Goal: Task Accomplishment & Management: Use online tool/utility

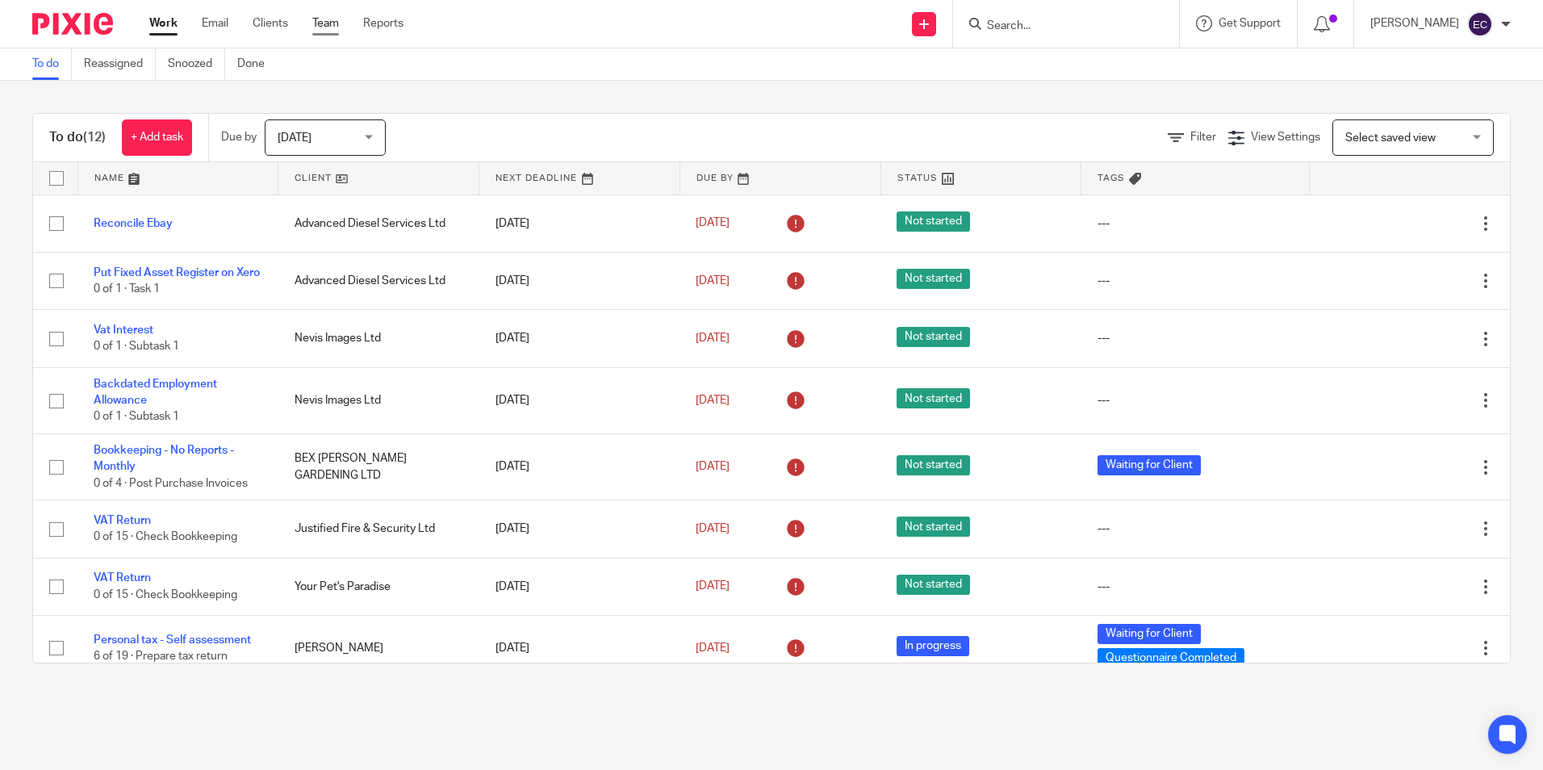
click at [312, 25] on link "Team" at bounding box center [325, 23] width 27 height 16
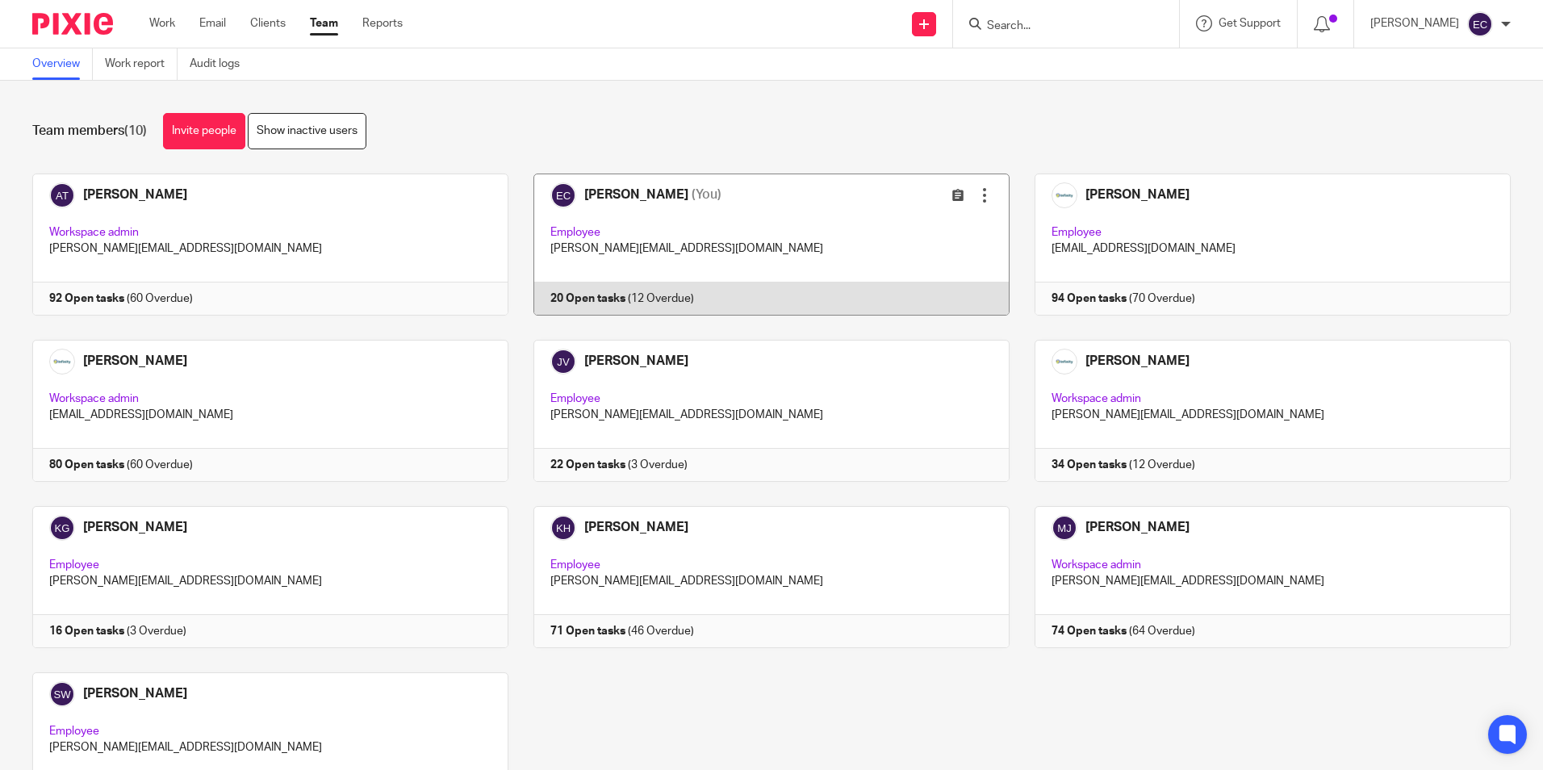
click at [690, 212] on link at bounding box center [758, 244] width 501 height 142
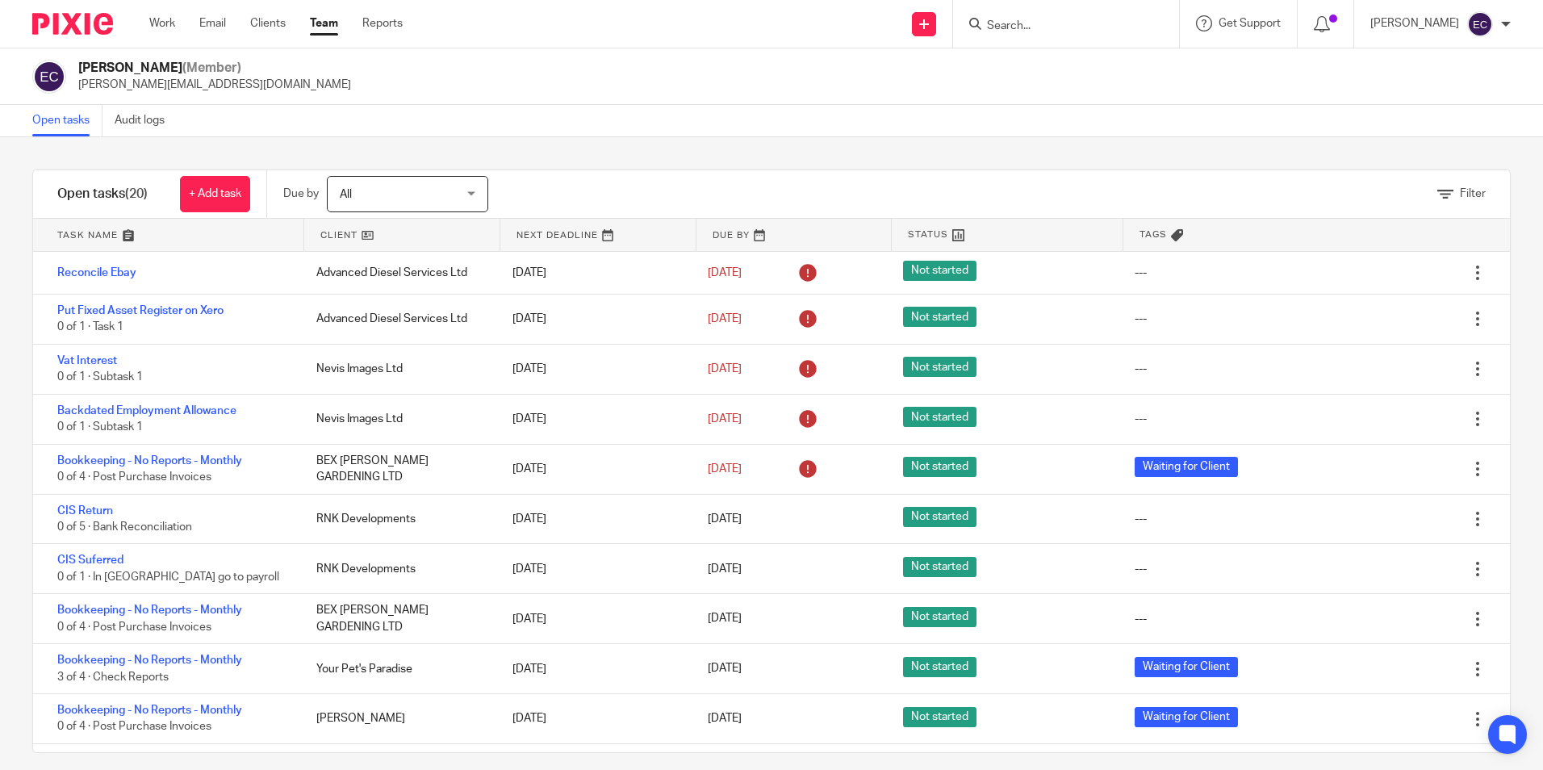
click at [1086, 19] on input "Search" at bounding box center [1057, 26] width 145 height 15
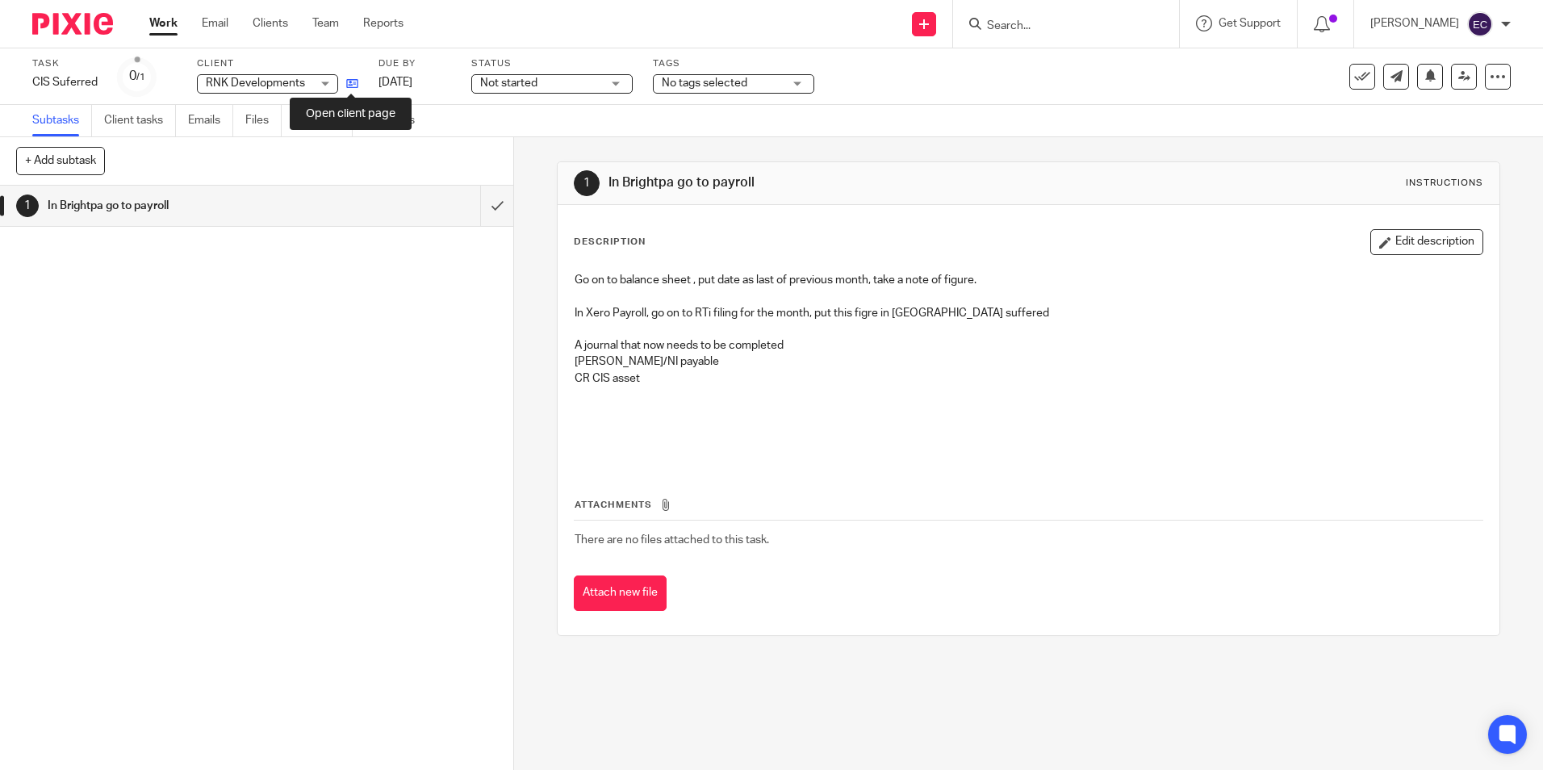
click at [352, 90] on icon at bounding box center [352, 83] width 12 height 12
click at [354, 81] on icon at bounding box center [352, 83] width 12 height 12
click at [353, 77] on icon at bounding box center [352, 83] width 12 height 12
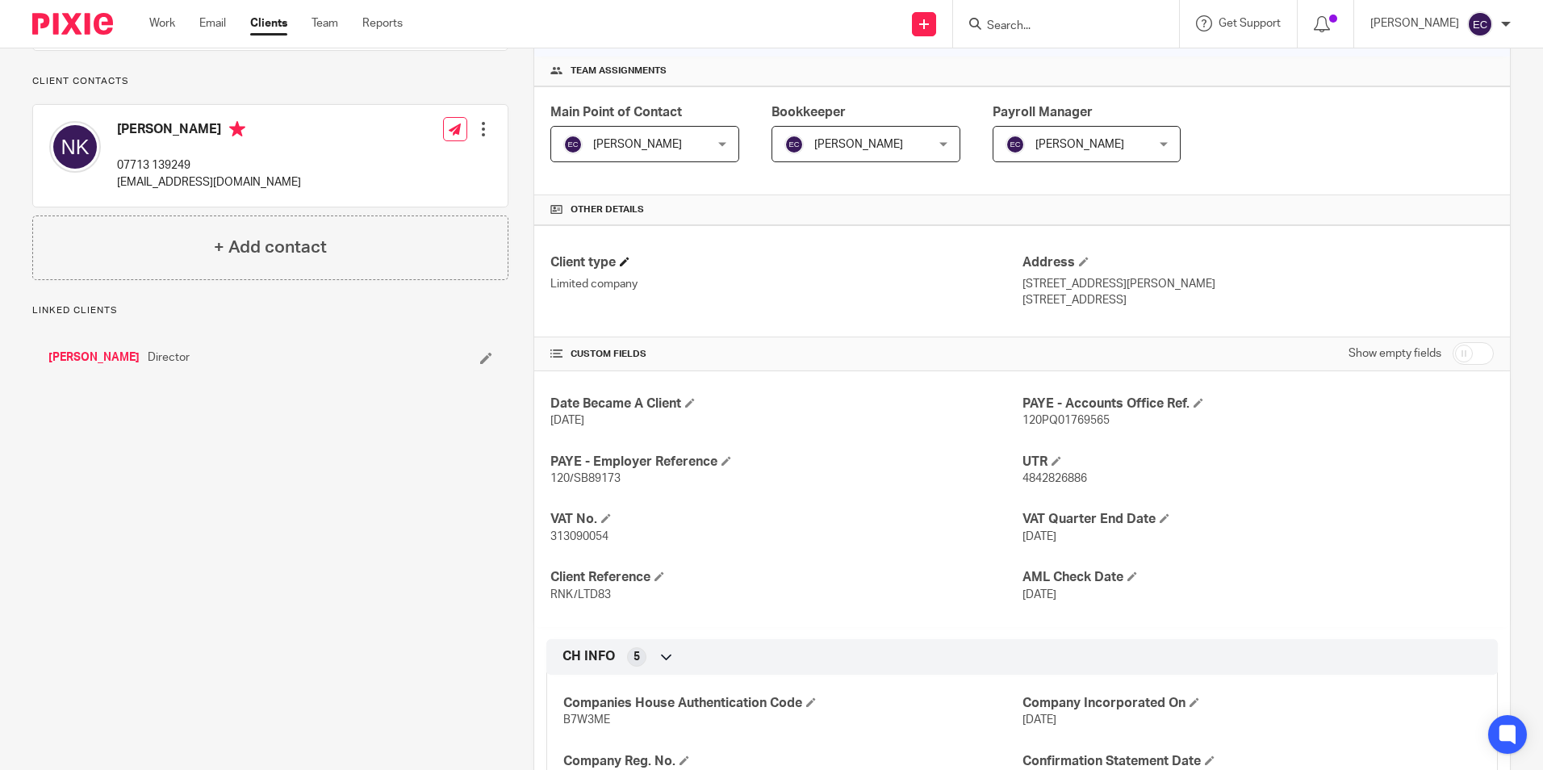
scroll to position [242, 0]
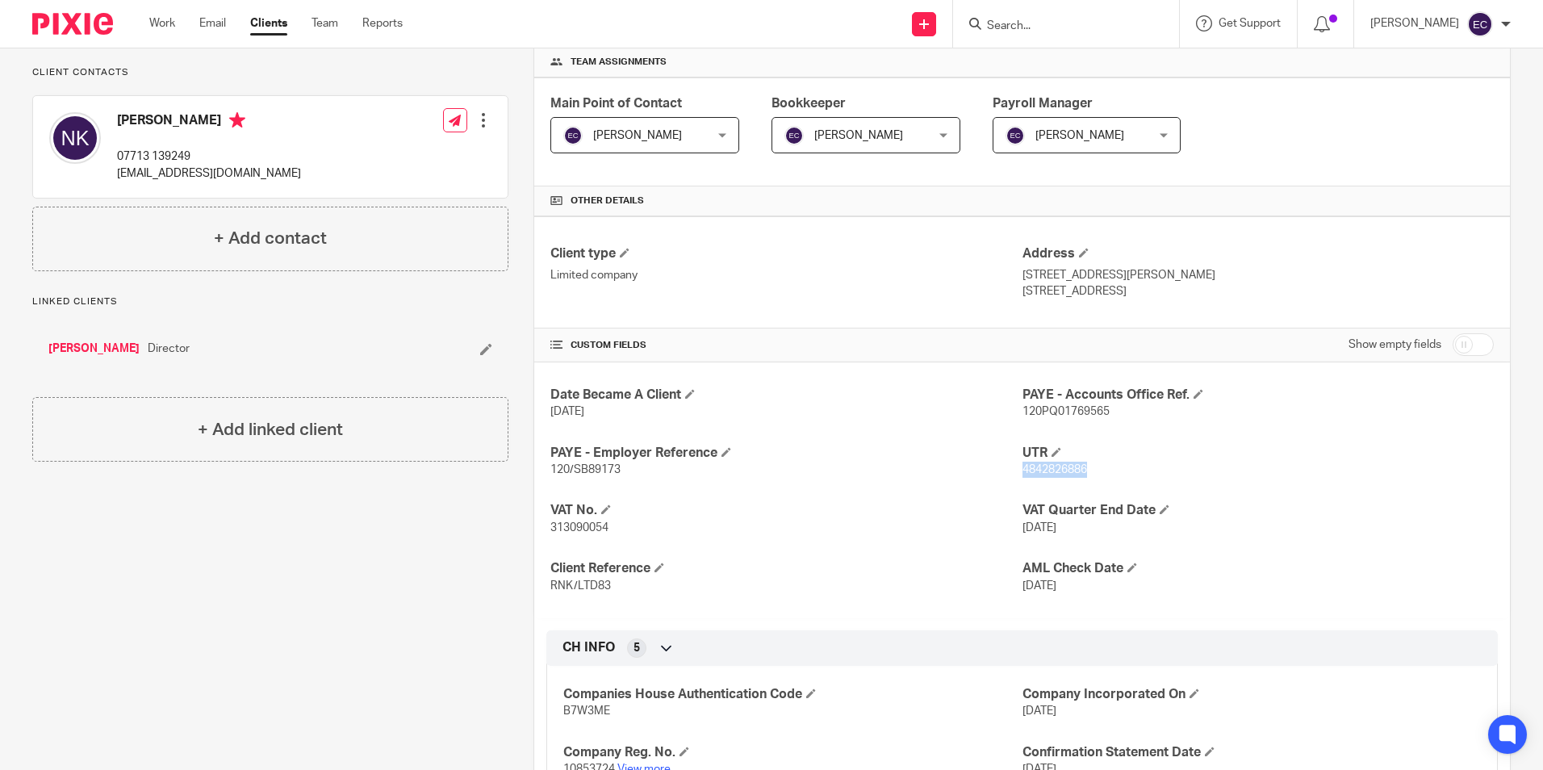
drag, startPoint x: 1017, startPoint y: 471, endPoint x: 1080, endPoint y: 469, distance: 63.8
click at [1080, 469] on p "4842826886" at bounding box center [1257, 469] width 471 height 16
drag, startPoint x: 1080, startPoint y: 469, endPoint x: 1064, endPoint y: 464, distance: 16.8
copy span "4842826886"
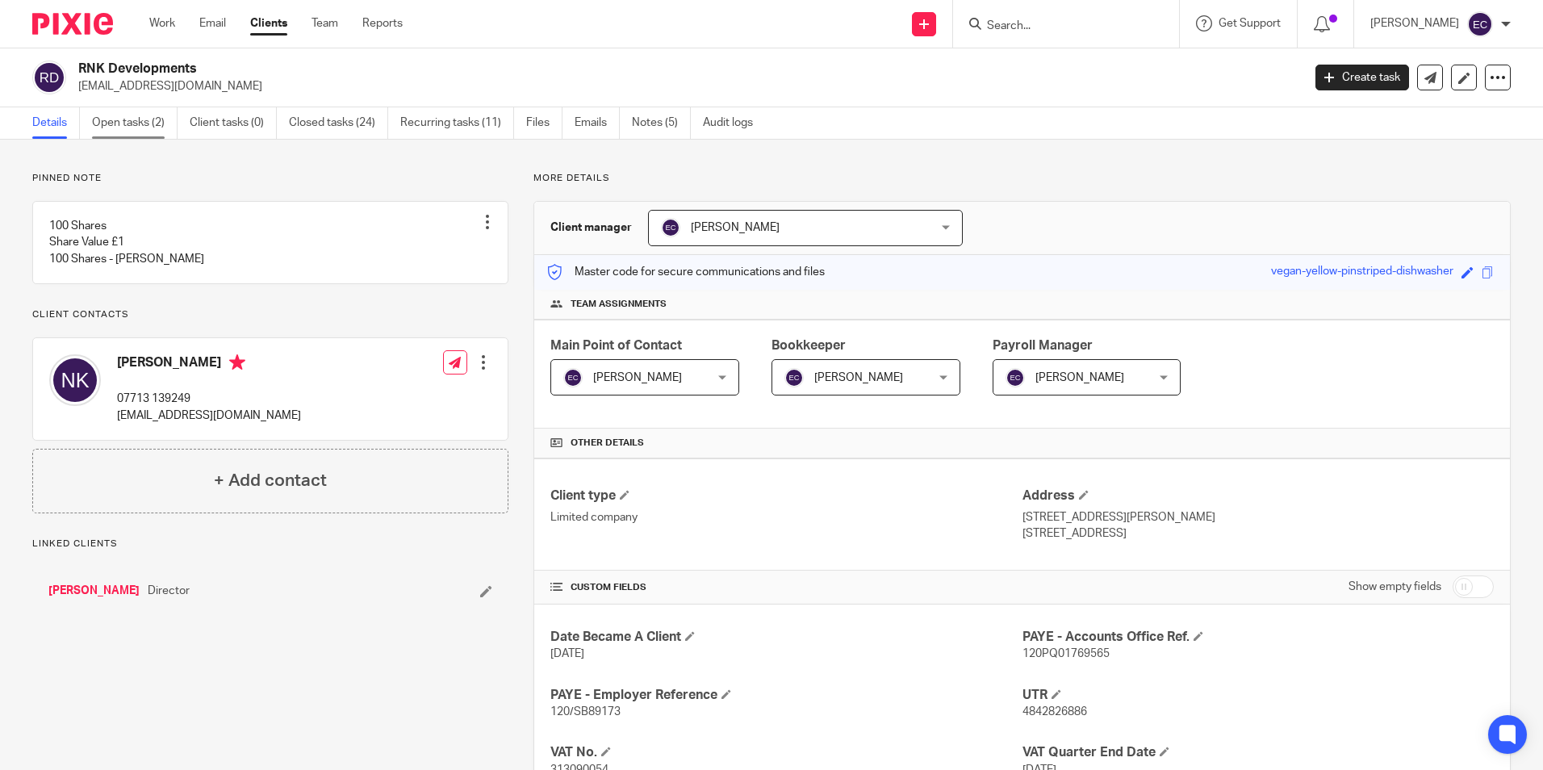
click at [130, 122] on link "Open tasks (2)" at bounding box center [135, 122] width 86 height 31
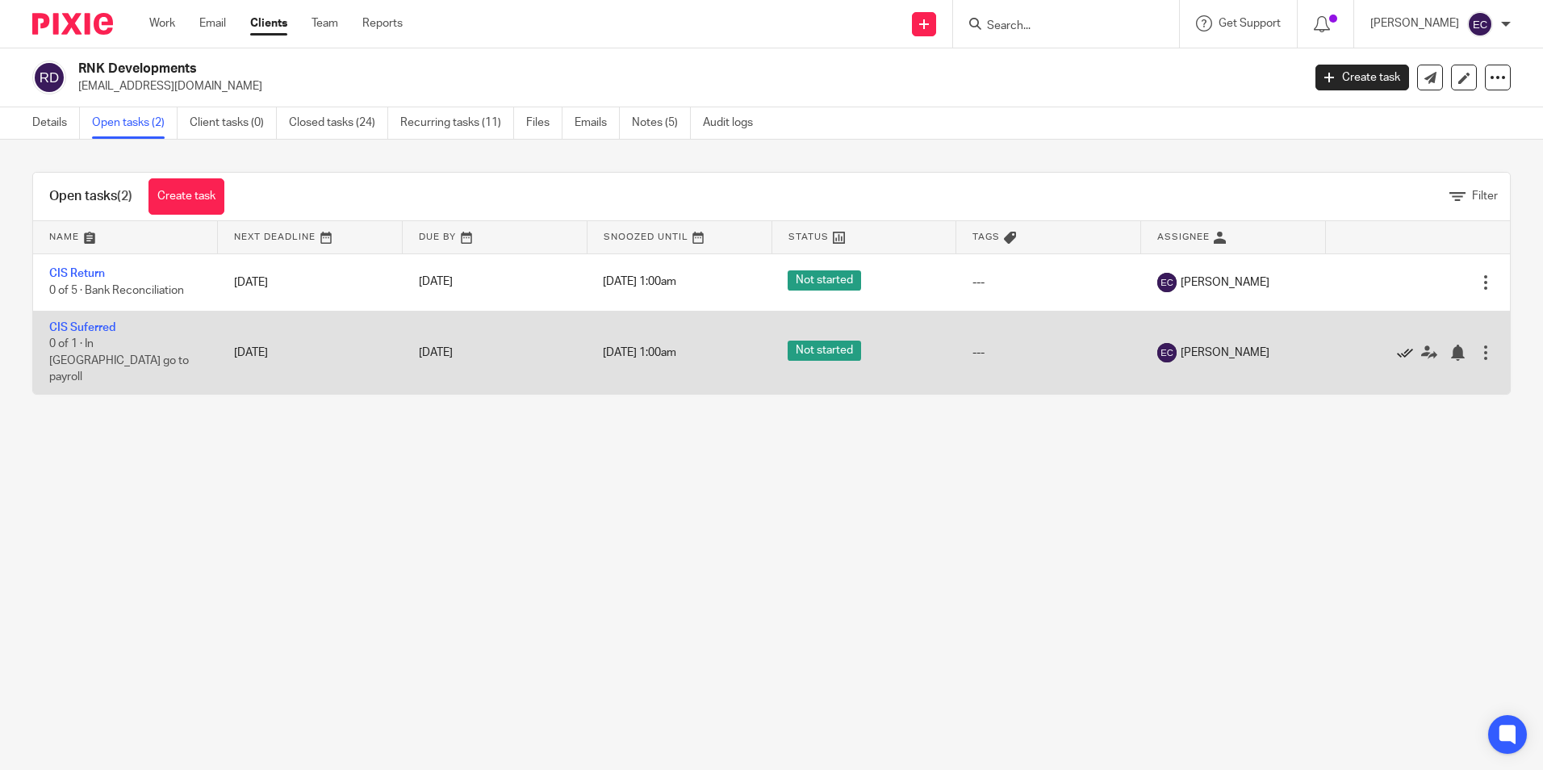
click at [1397, 347] on icon at bounding box center [1405, 352] width 16 height 16
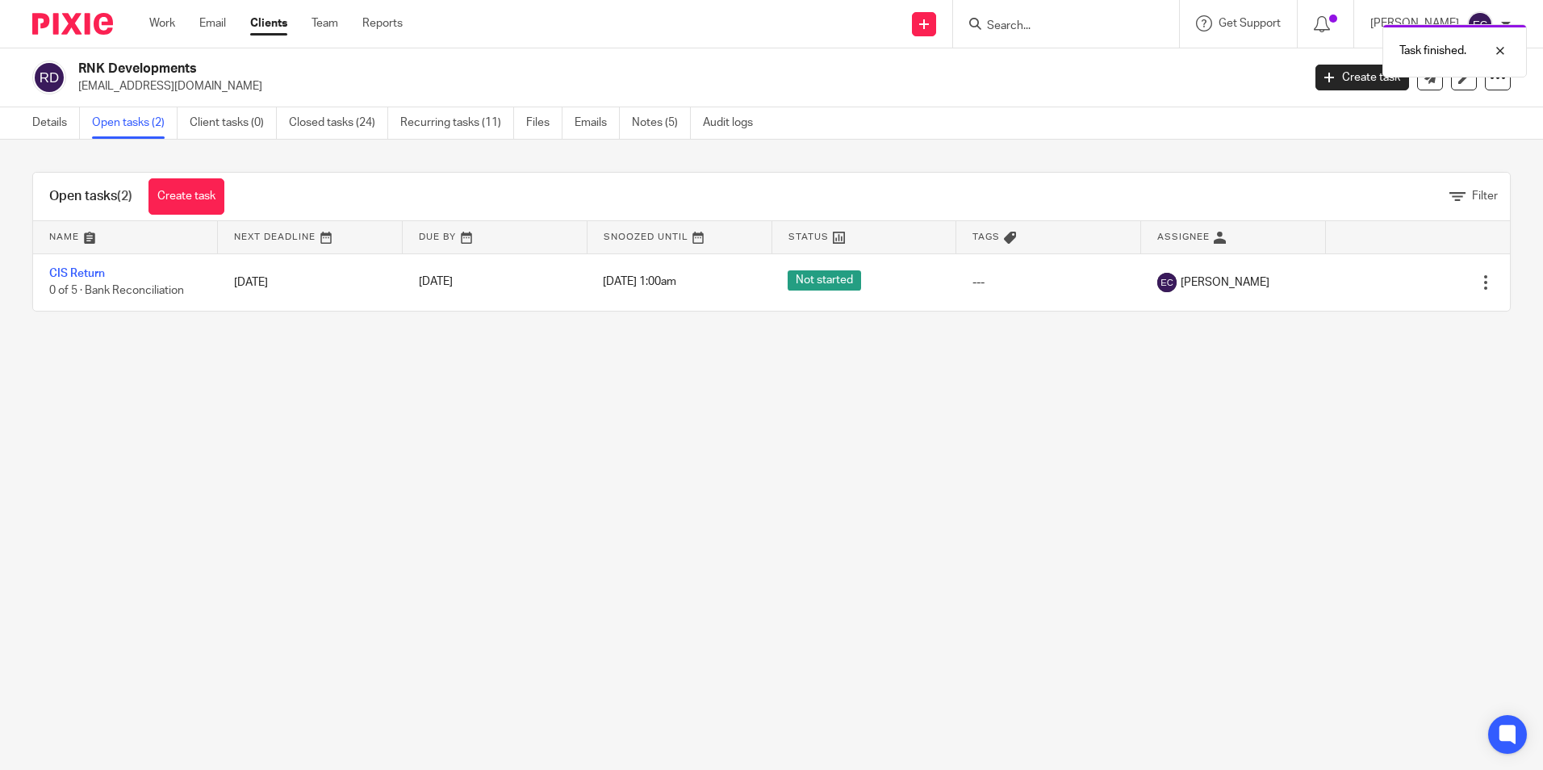
click at [1028, 28] on div "Task finished." at bounding box center [1148, 46] width 755 height 61
click at [1026, 29] on div "Task finished." at bounding box center [1148, 46] width 755 height 61
click at [1011, 25] on div "Task finished." at bounding box center [1148, 46] width 755 height 61
click at [1011, 26] on div "Task finished." at bounding box center [1148, 46] width 755 height 61
click at [1020, 32] on input "Search" at bounding box center [1057, 26] width 145 height 15
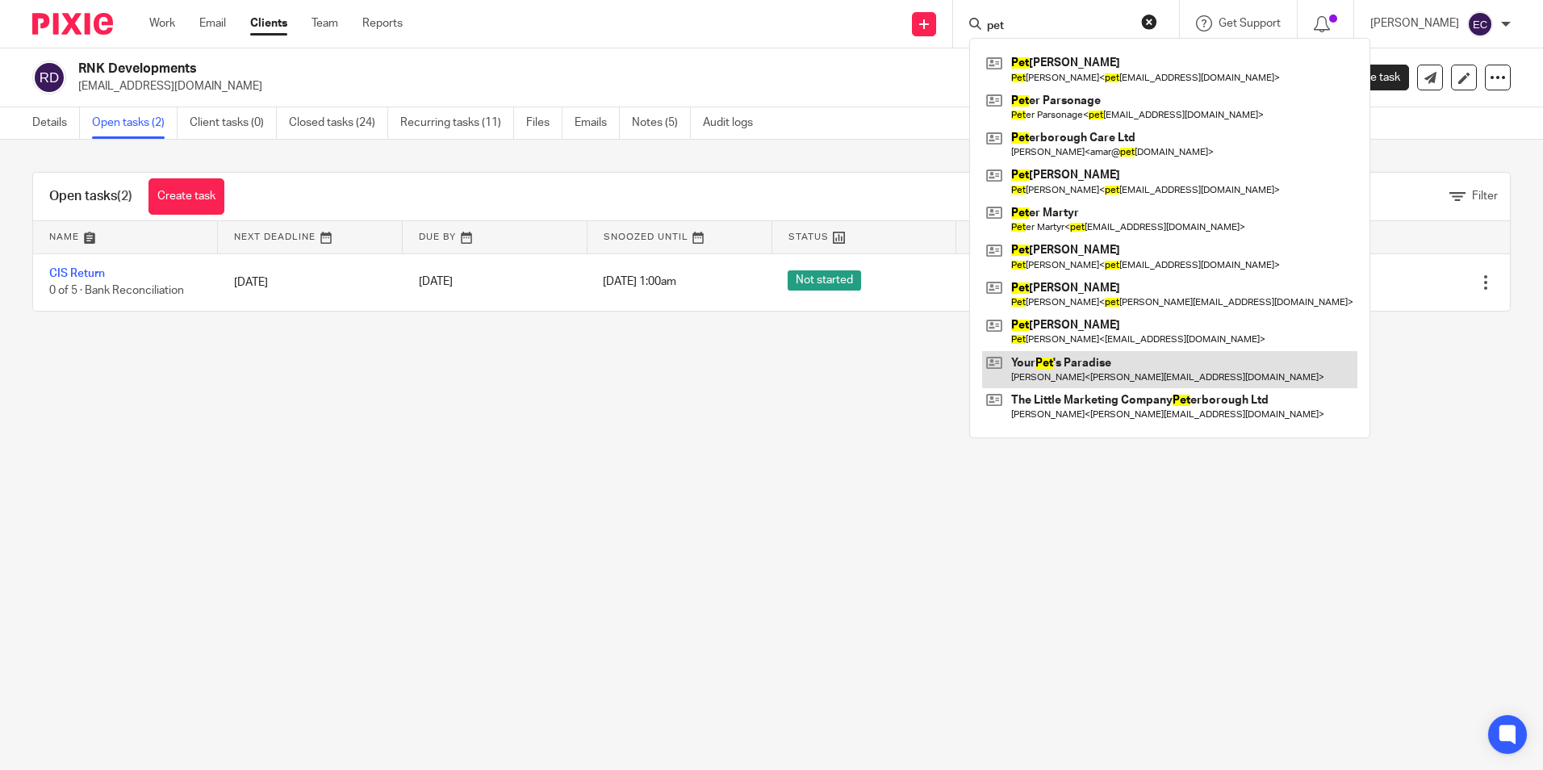
type input "pet"
click at [1082, 374] on link at bounding box center [1169, 369] width 375 height 37
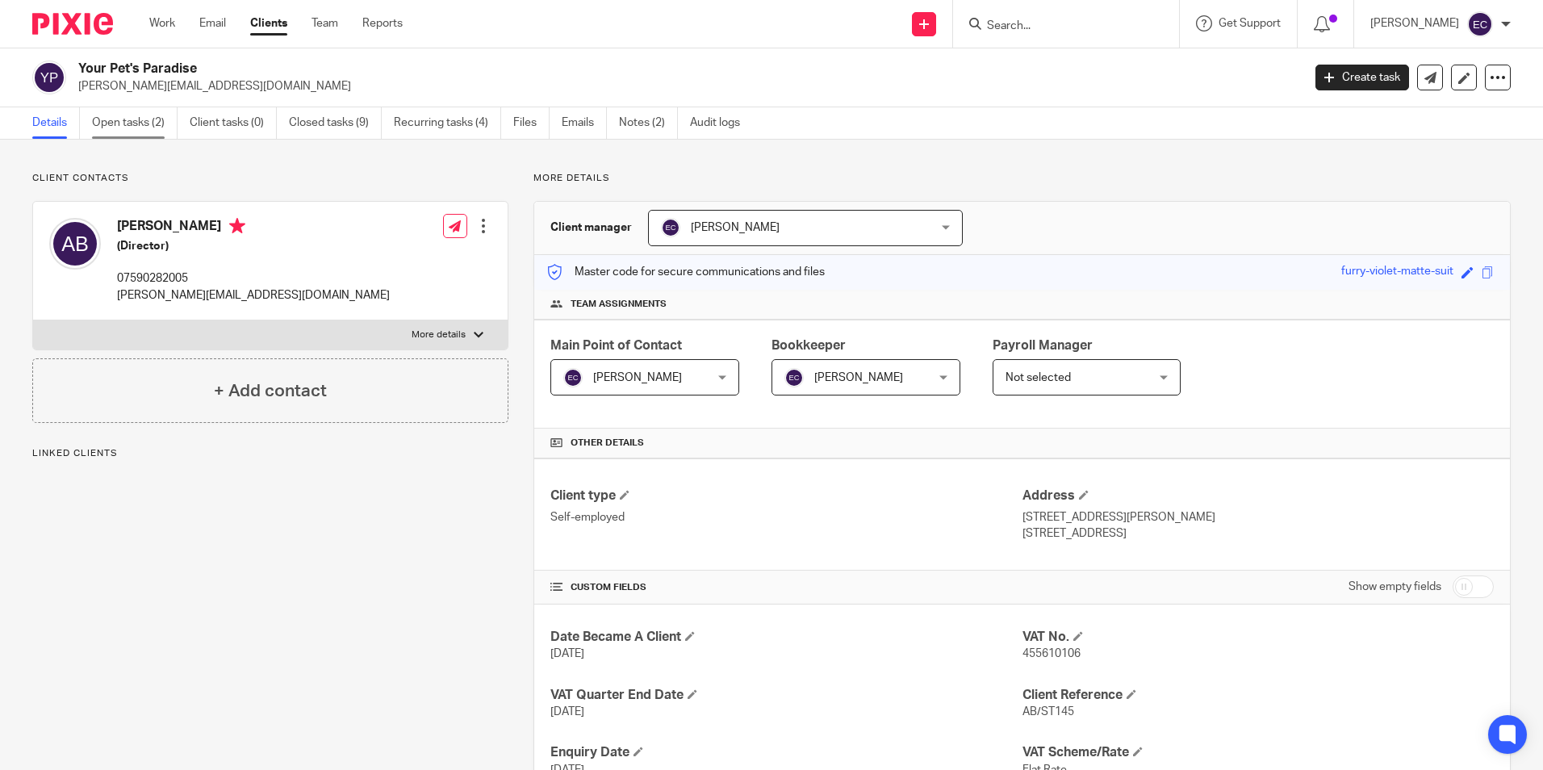
click at [159, 119] on link "Open tasks (2)" at bounding box center [135, 122] width 86 height 31
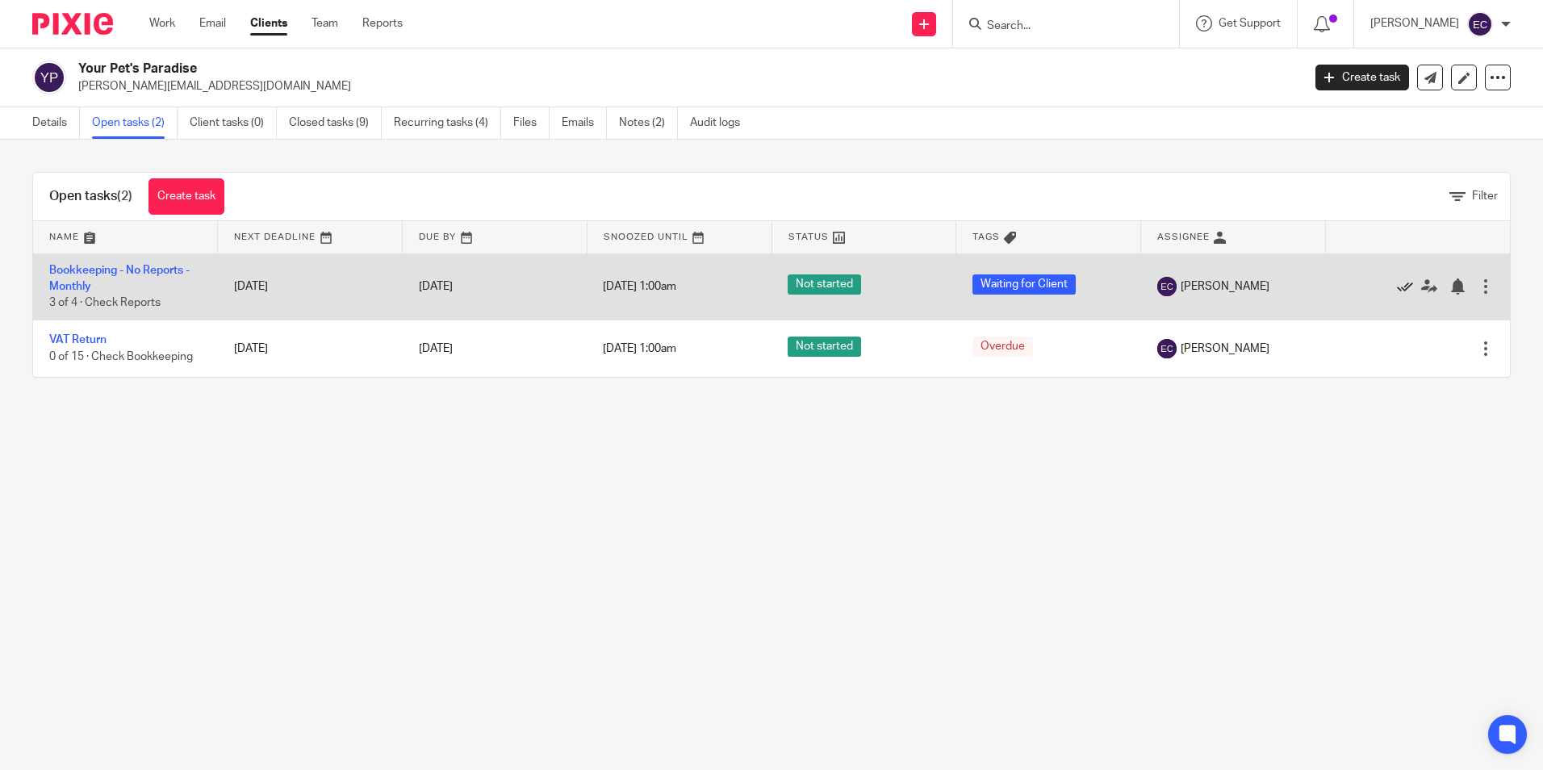
click at [1397, 287] on icon at bounding box center [1405, 286] width 16 height 16
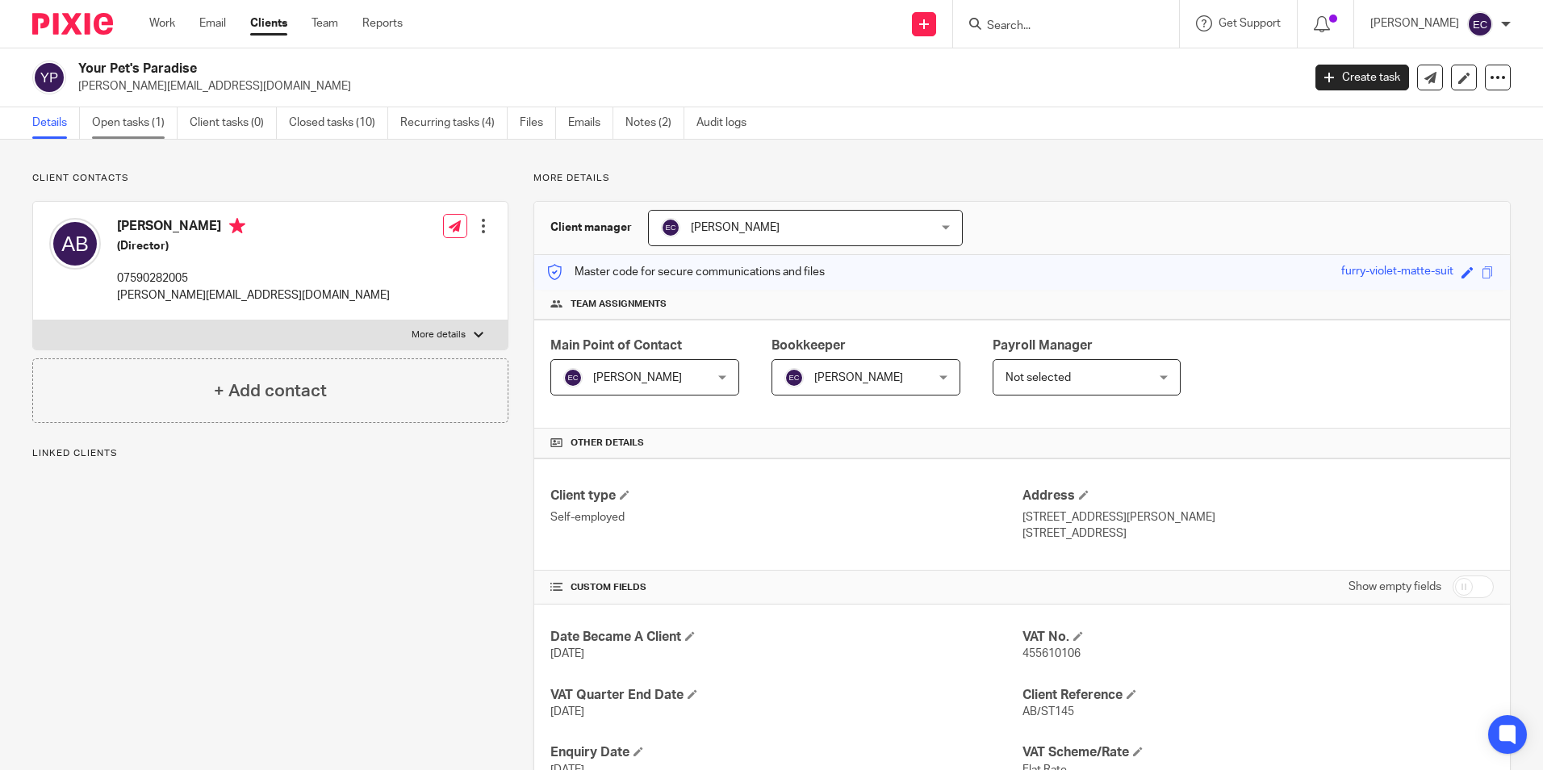
click at [134, 120] on link "Open tasks (1)" at bounding box center [135, 122] width 86 height 31
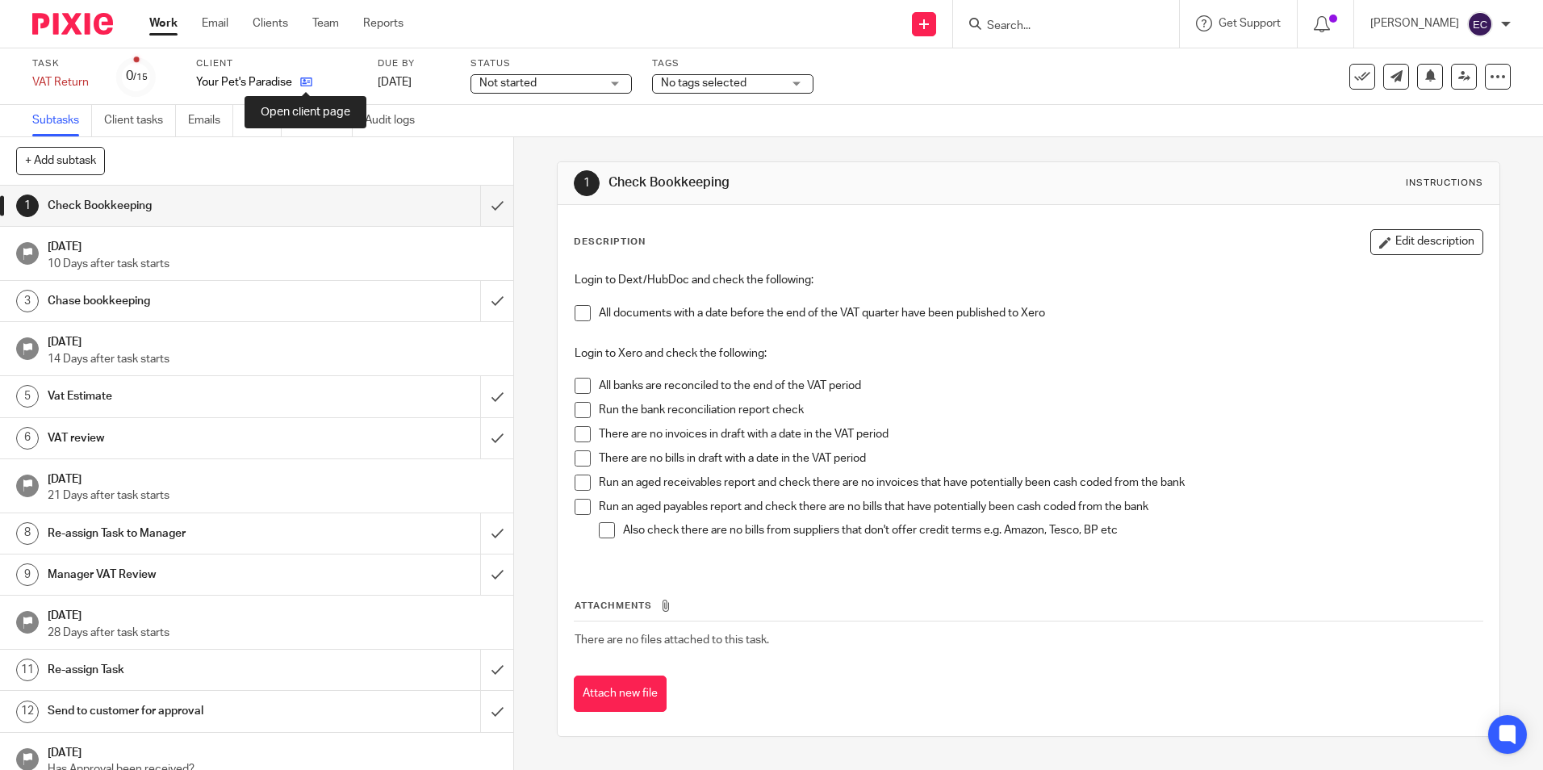
click at [309, 80] on icon at bounding box center [306, 82] width 12 height 12
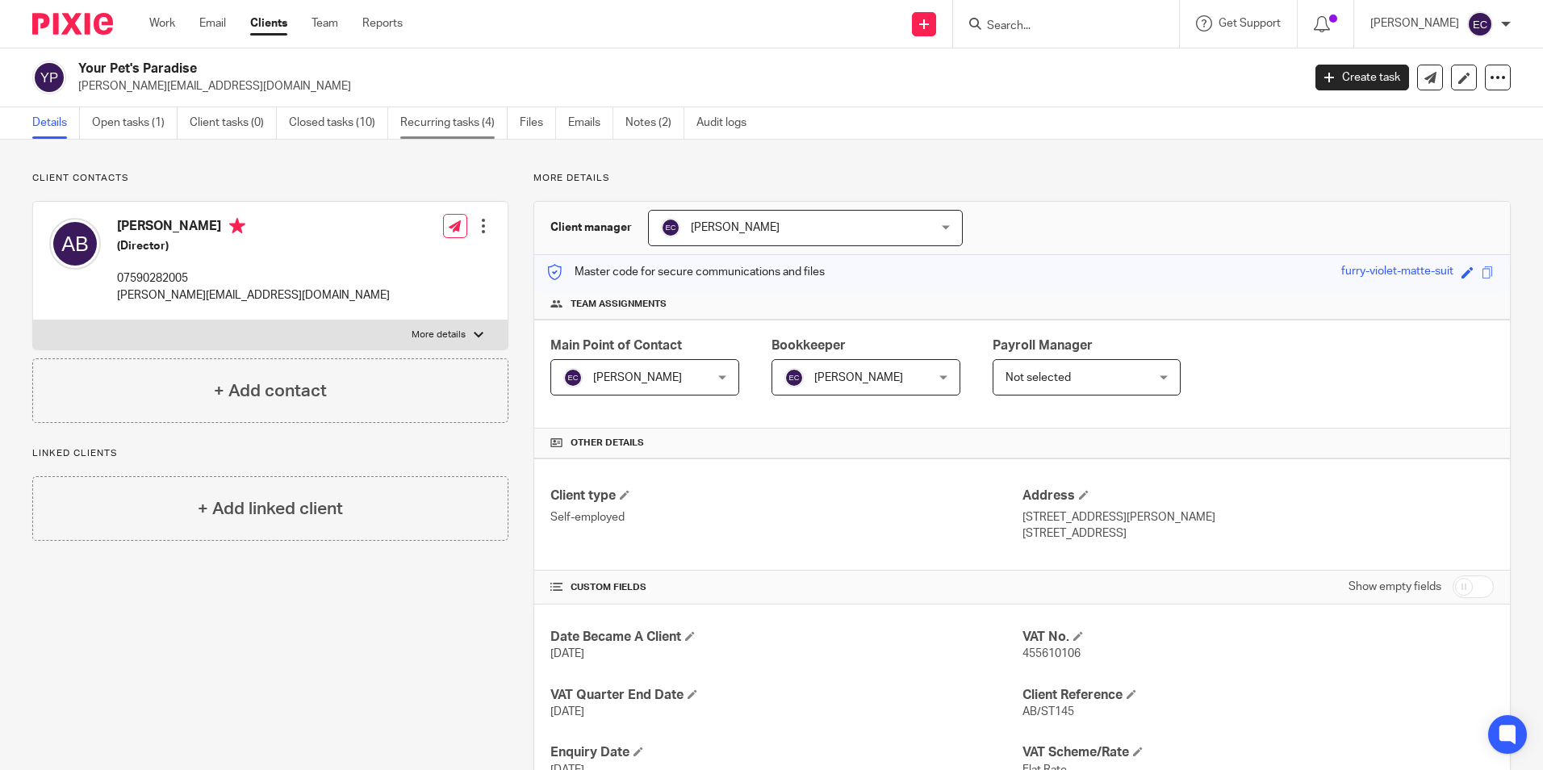
click at [445, 130] on link "Recurring tasks (4)" at bounding box center [453, 122] width 107 height 31
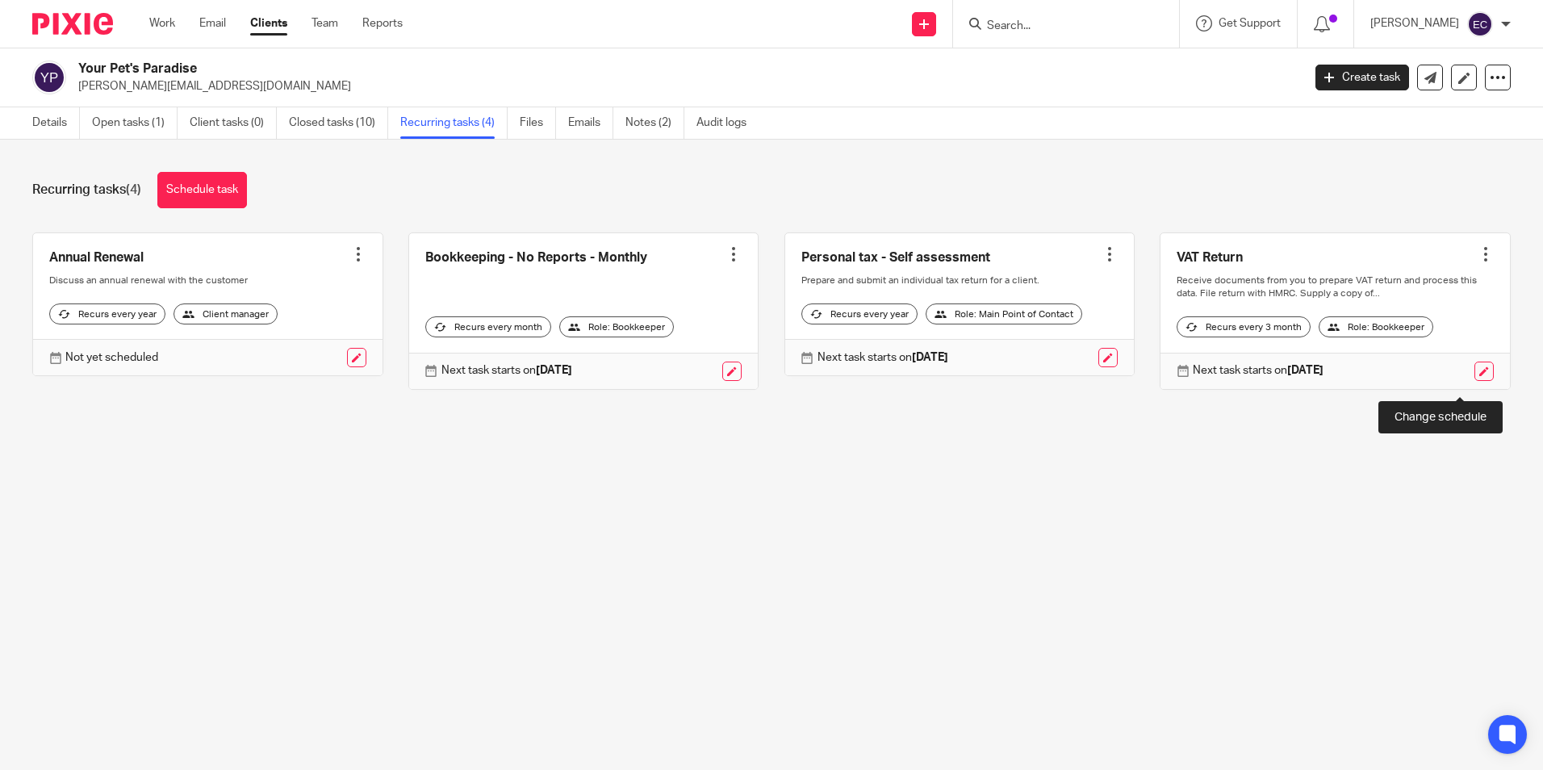
click at [1474, 378] on link at bounding box center [1483, 370] width 19 height 19
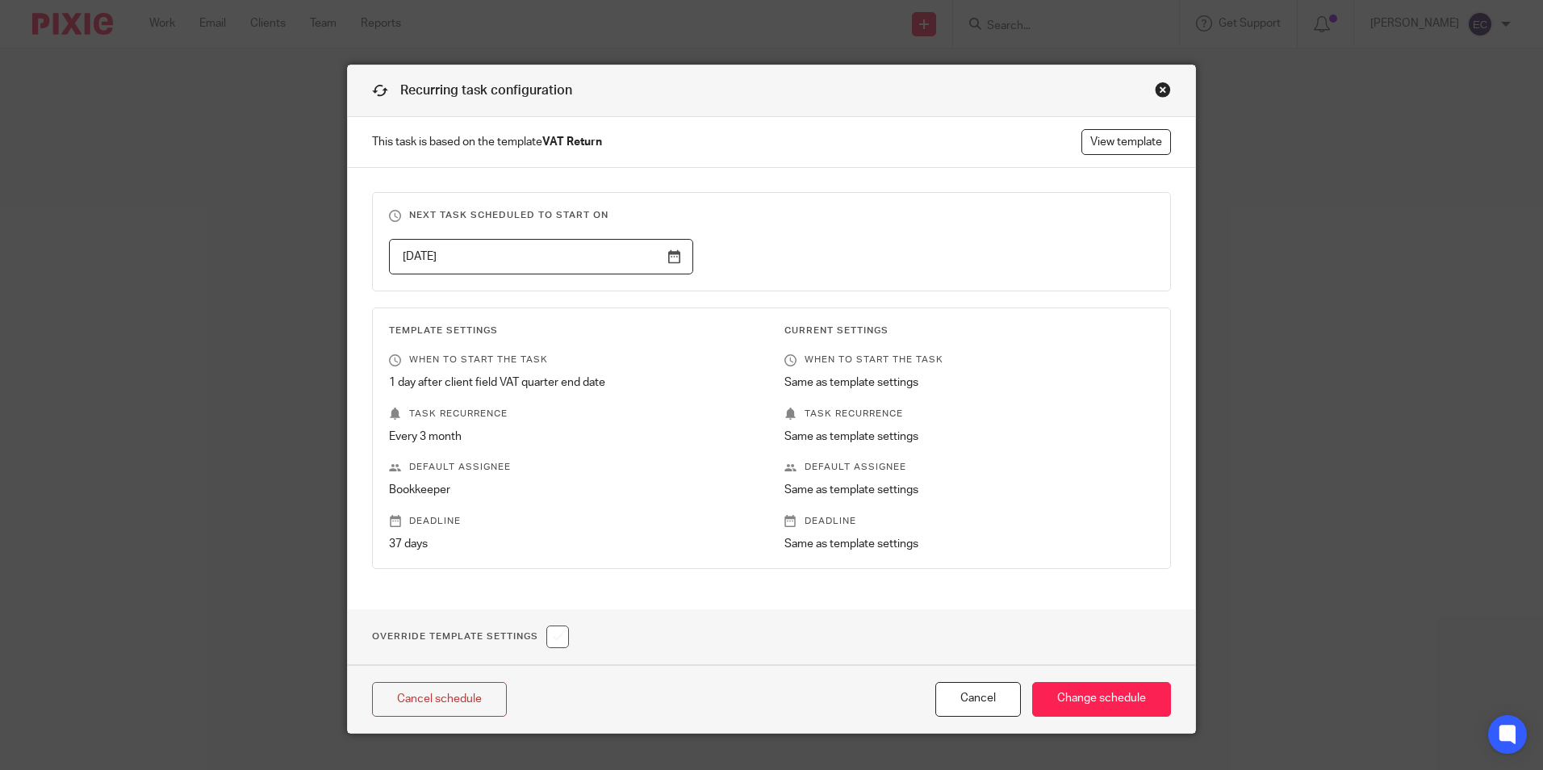
click at [667, 264] on input "[DATE]" at bounding box center [541, 257] width 304 height 36
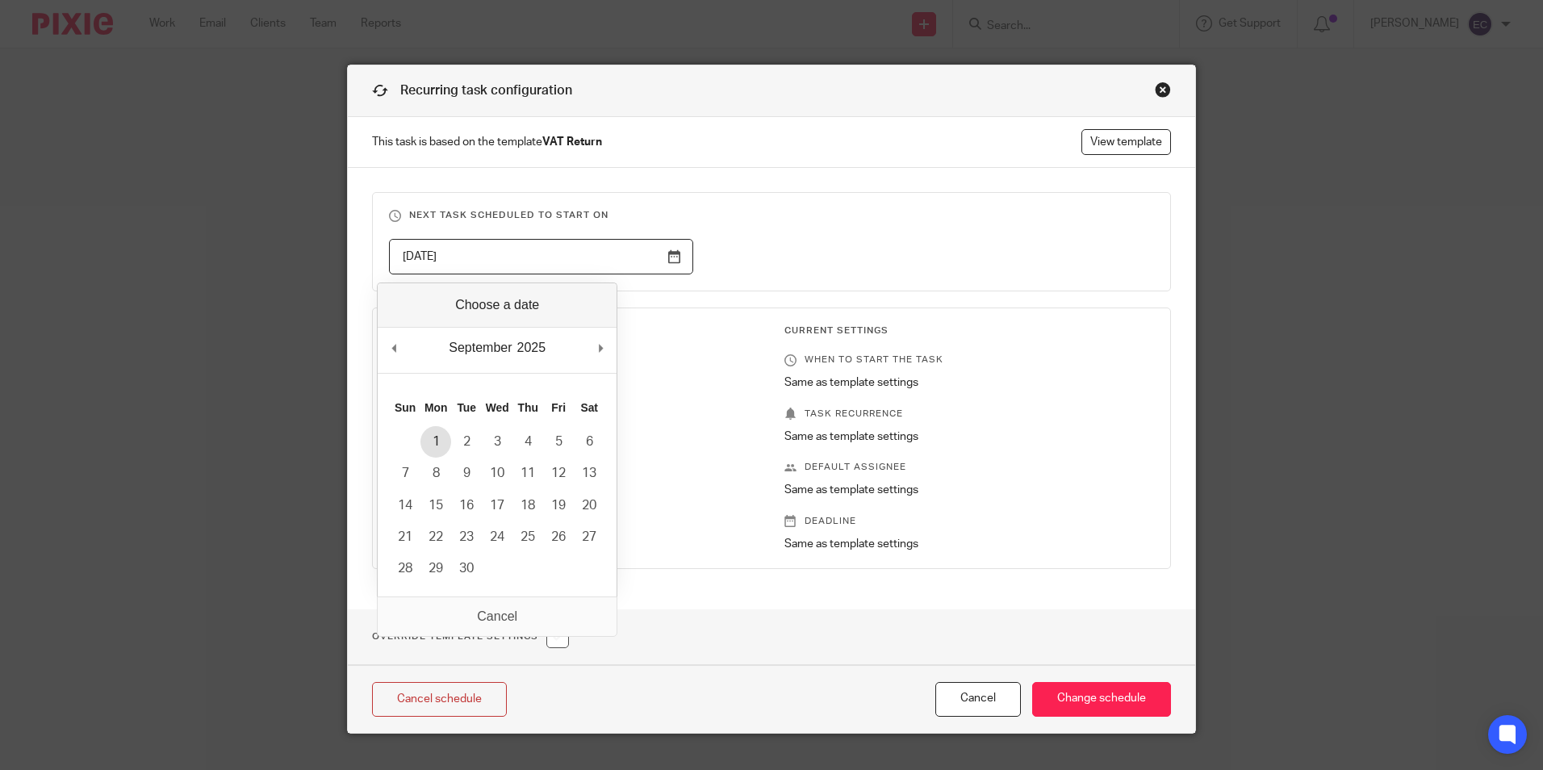
type input "[DATE]"
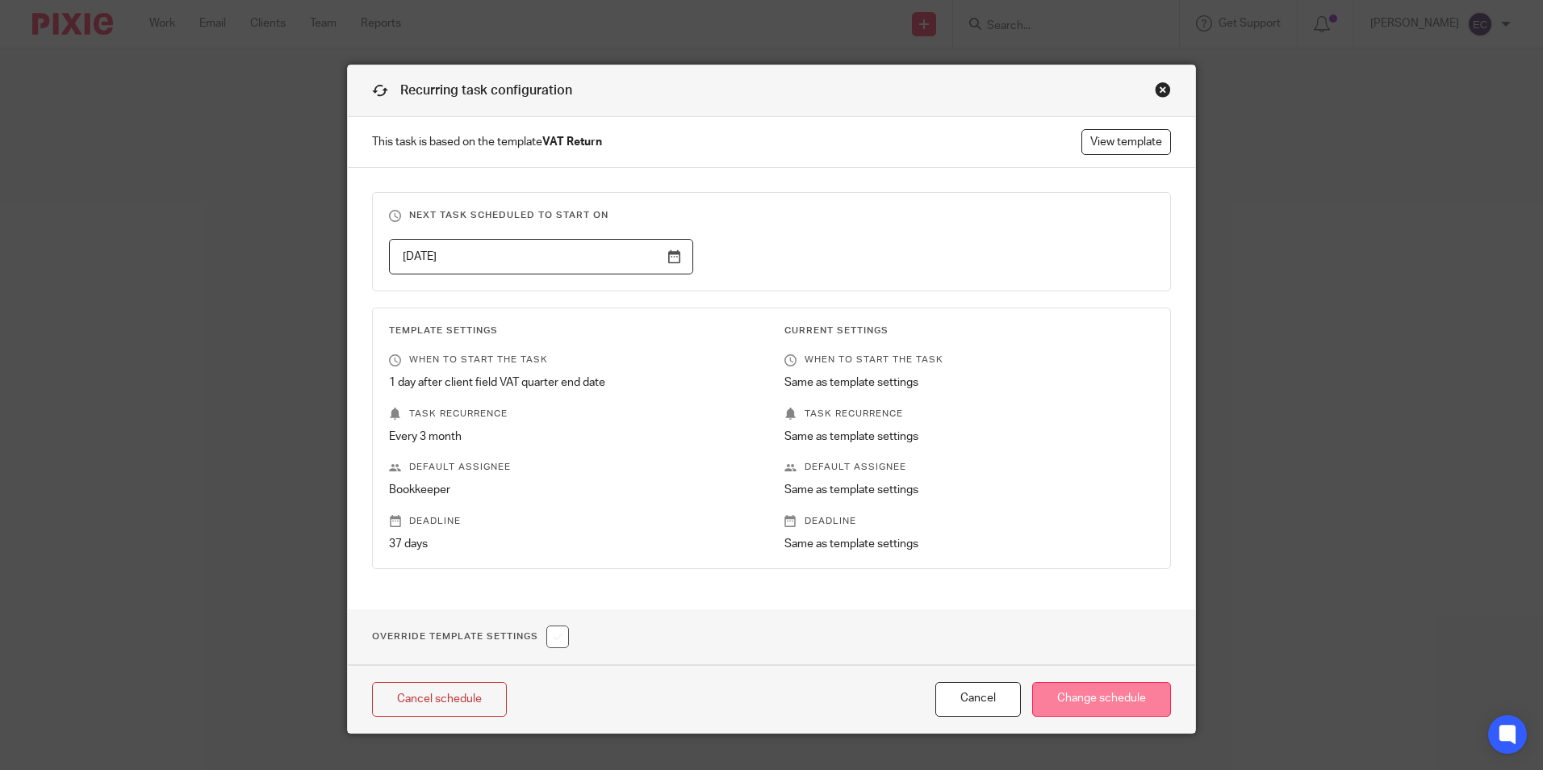
click at [1109, 699] on input "Change schedule" at bounding box center [1101, 699] width 139 height 35
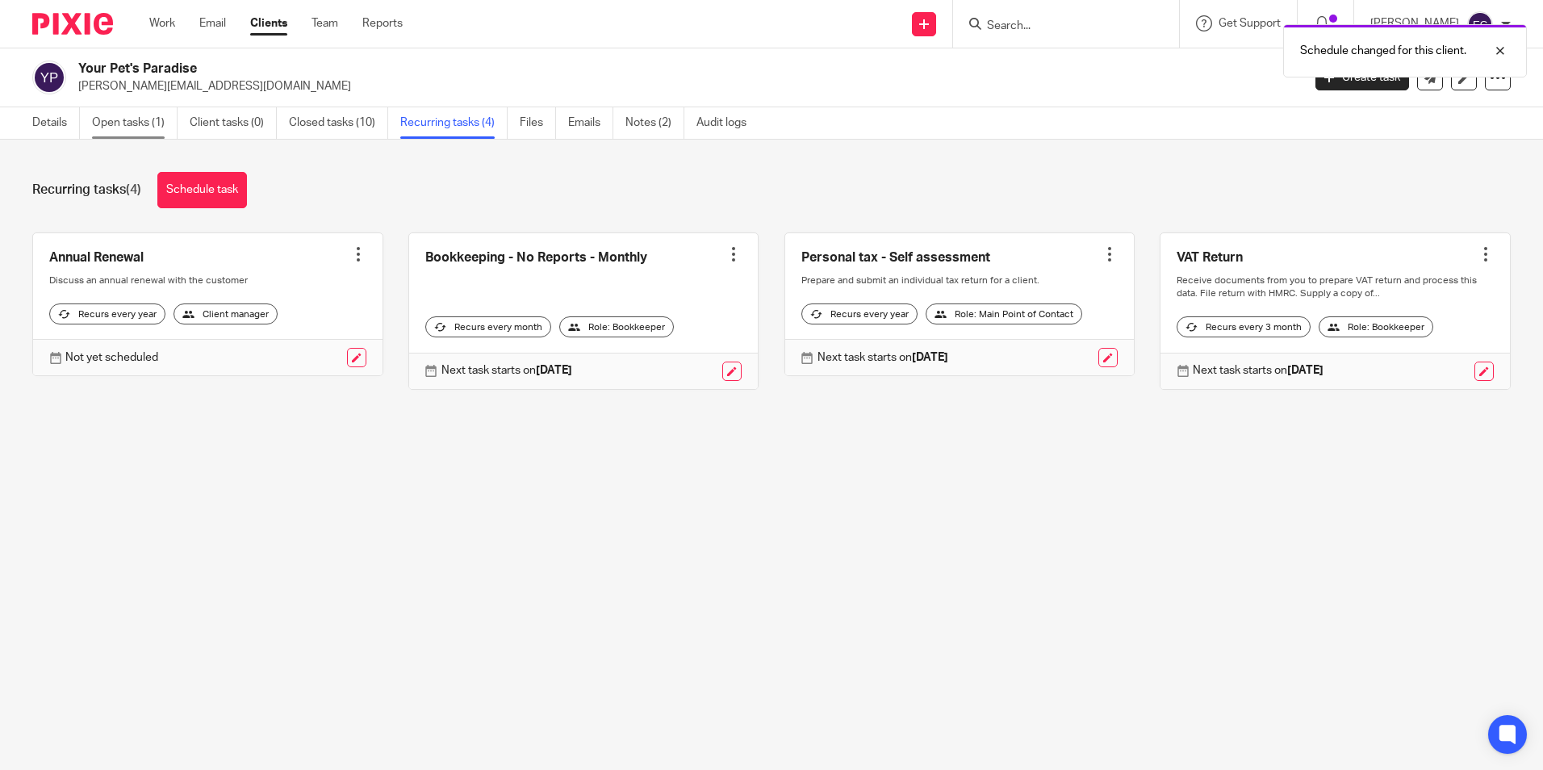
click at [114, 122] on link "Open tasks (1)" at bounding box center [135, 122] width 86 height 31
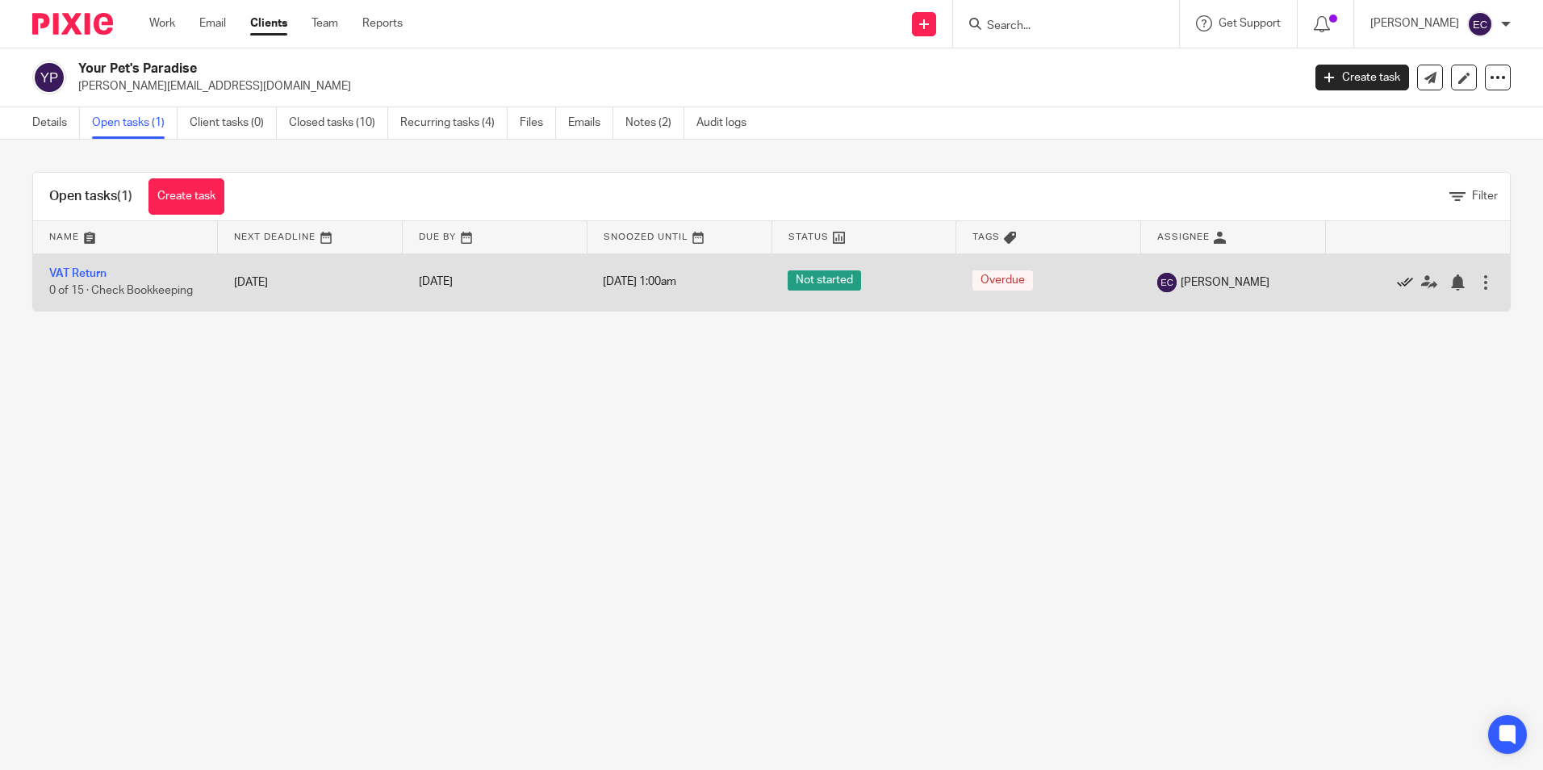
click at [1397, 287] on icon at bounding box center [1405, 282] width 16 height 16
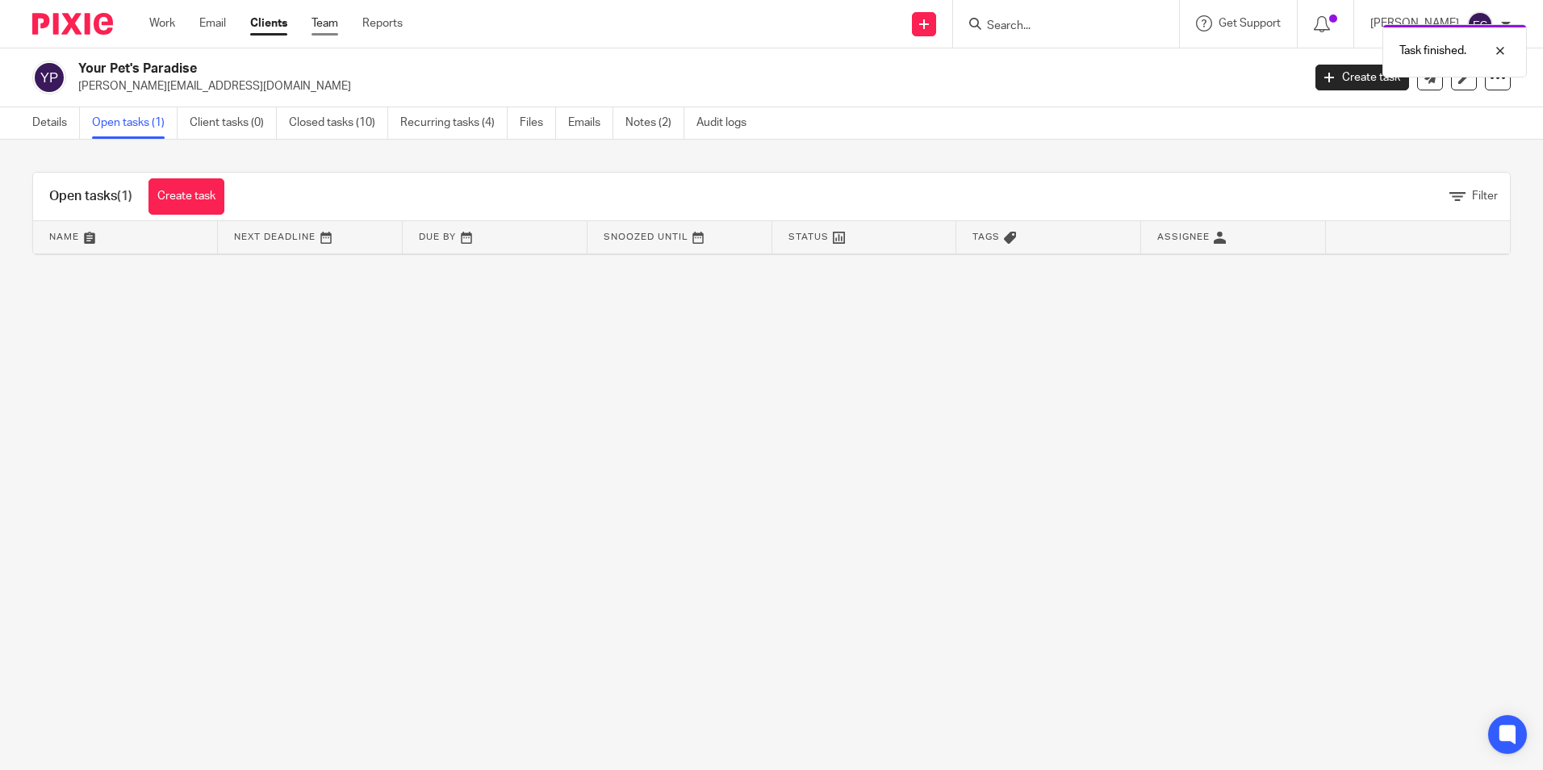
click at [330, 20] on link "Team" at bounding box center [324, 23] width 27 height 16
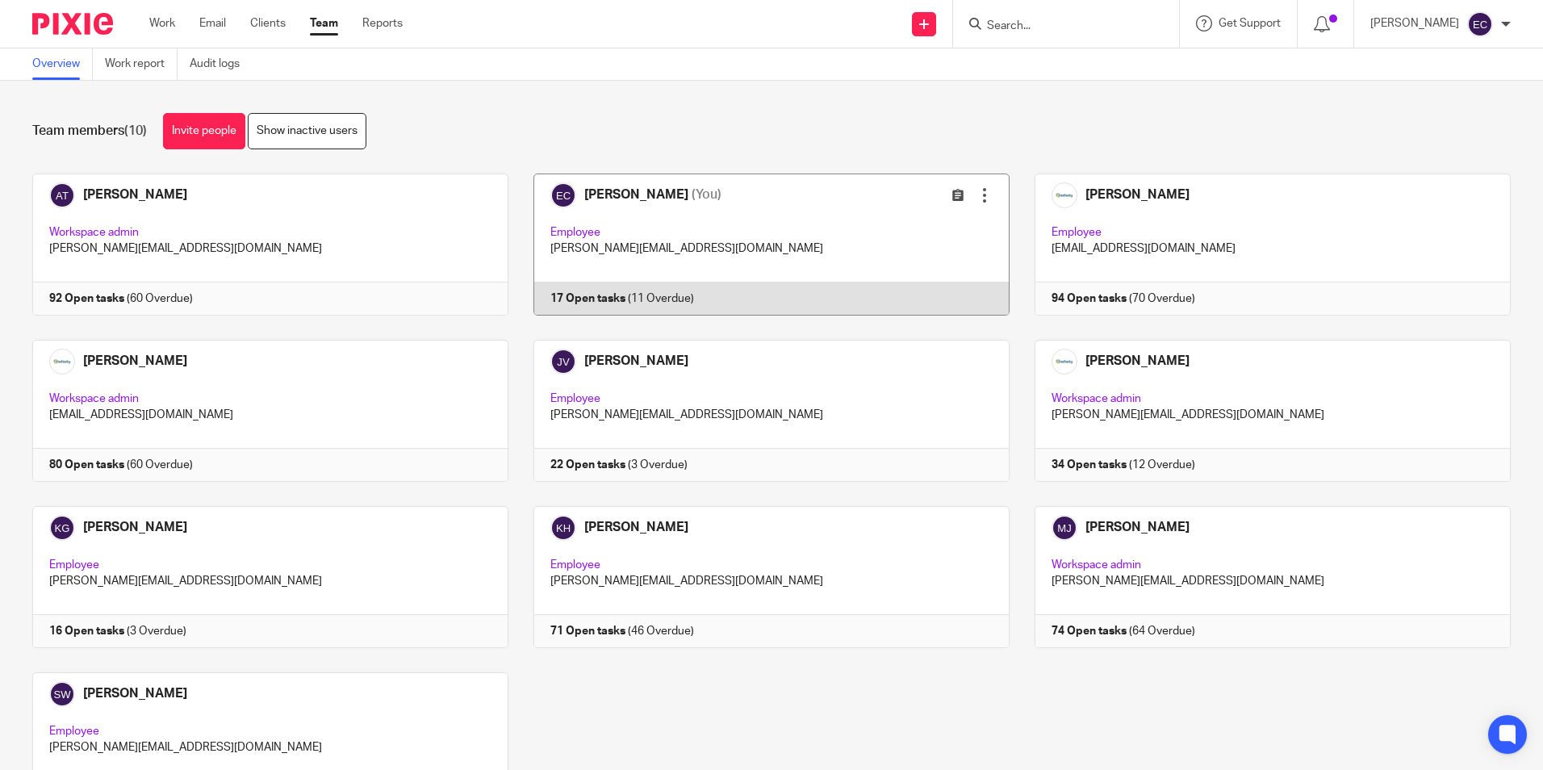
click at [721, 237] on link at bounding box center [758, 244] width 501 height 142
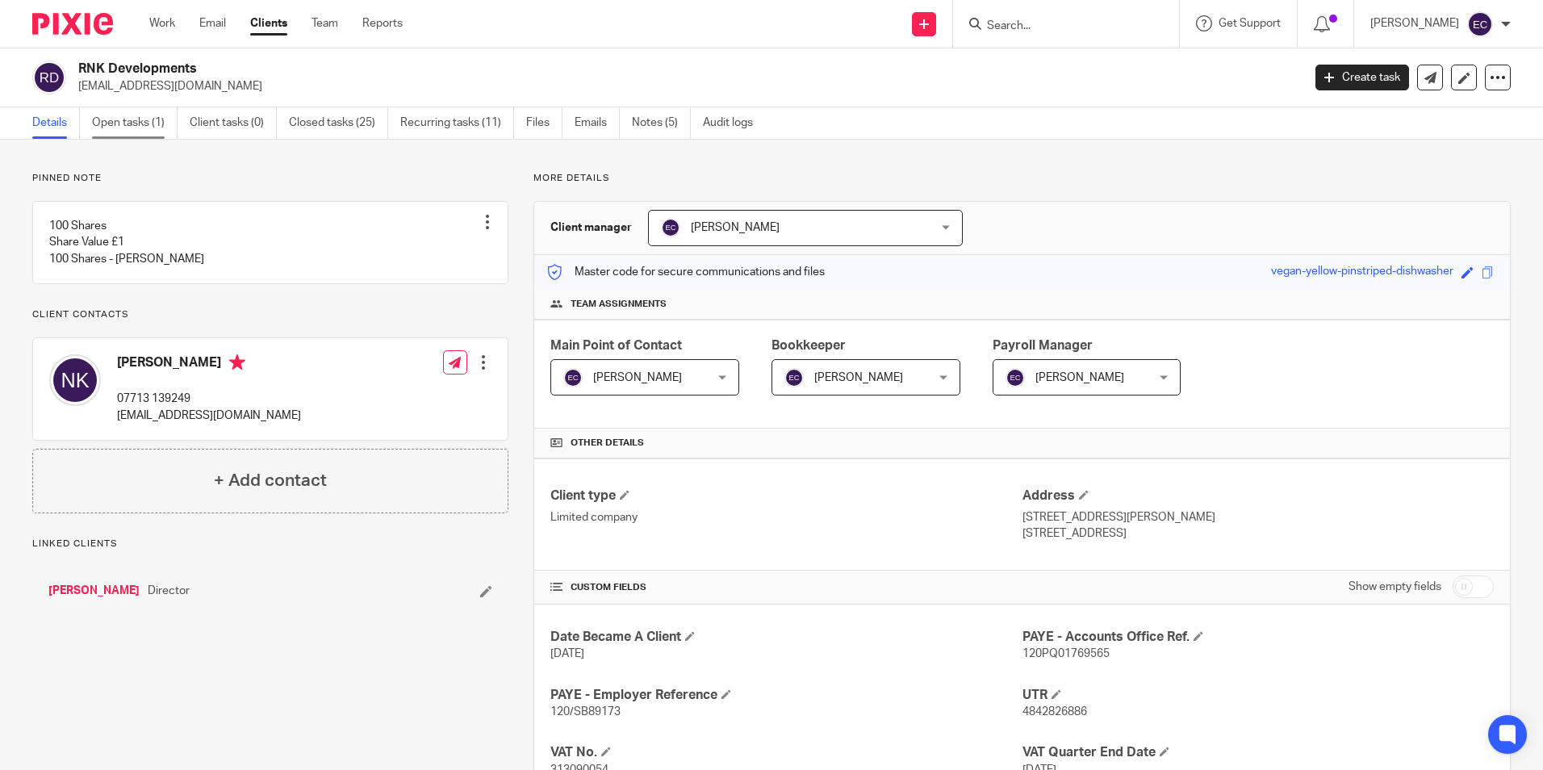
click at [151, 136] on link "Open tasks (1)" at bounding box center [135, 122] width 86 height 31
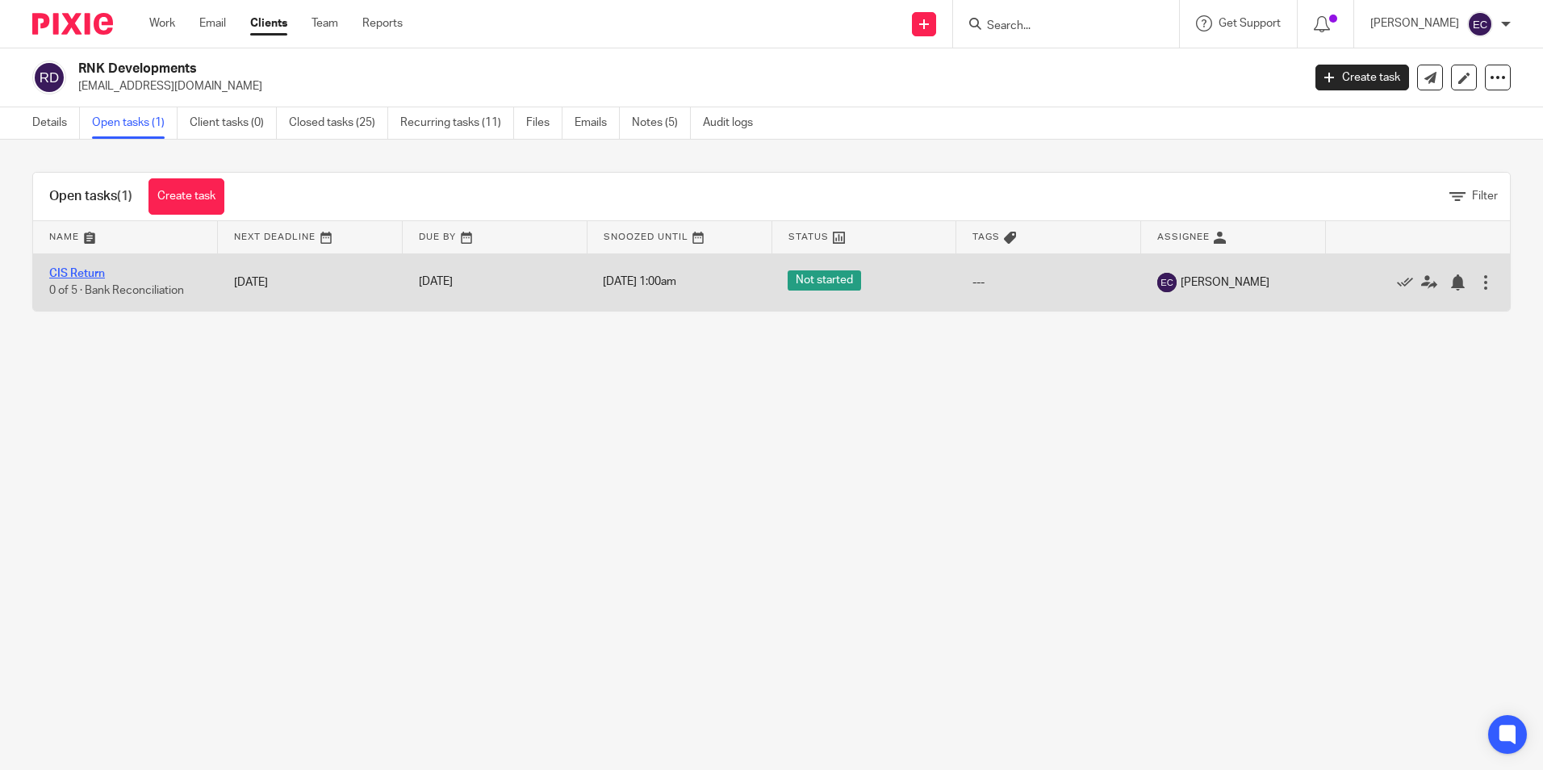
click at [101, 271] on link "CIS Return" at bounding box center [77, 273] width 56 height 11
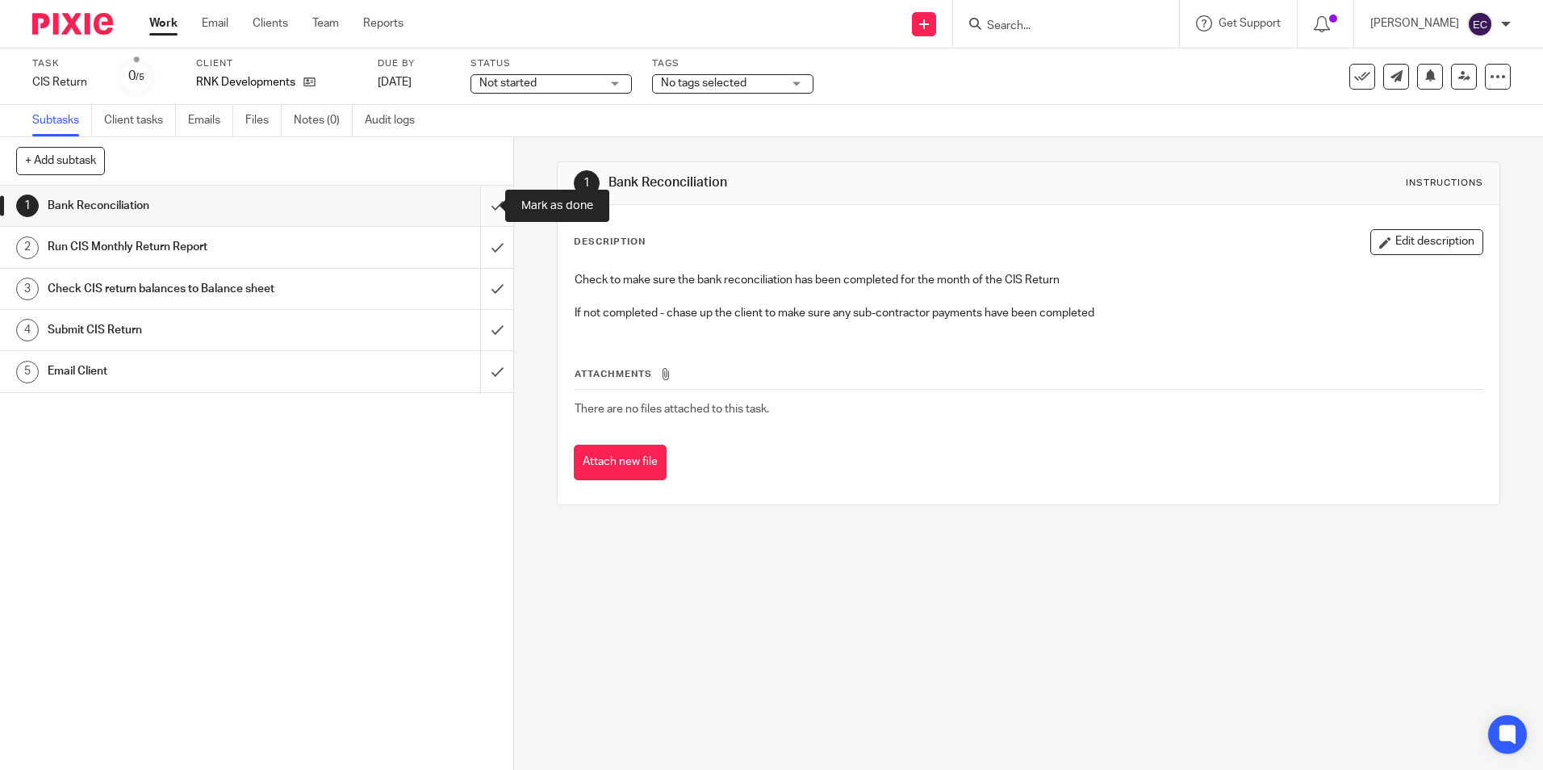
click at [478, 204] on input "submit" at bounding box center [256, 206] width 513 height 40
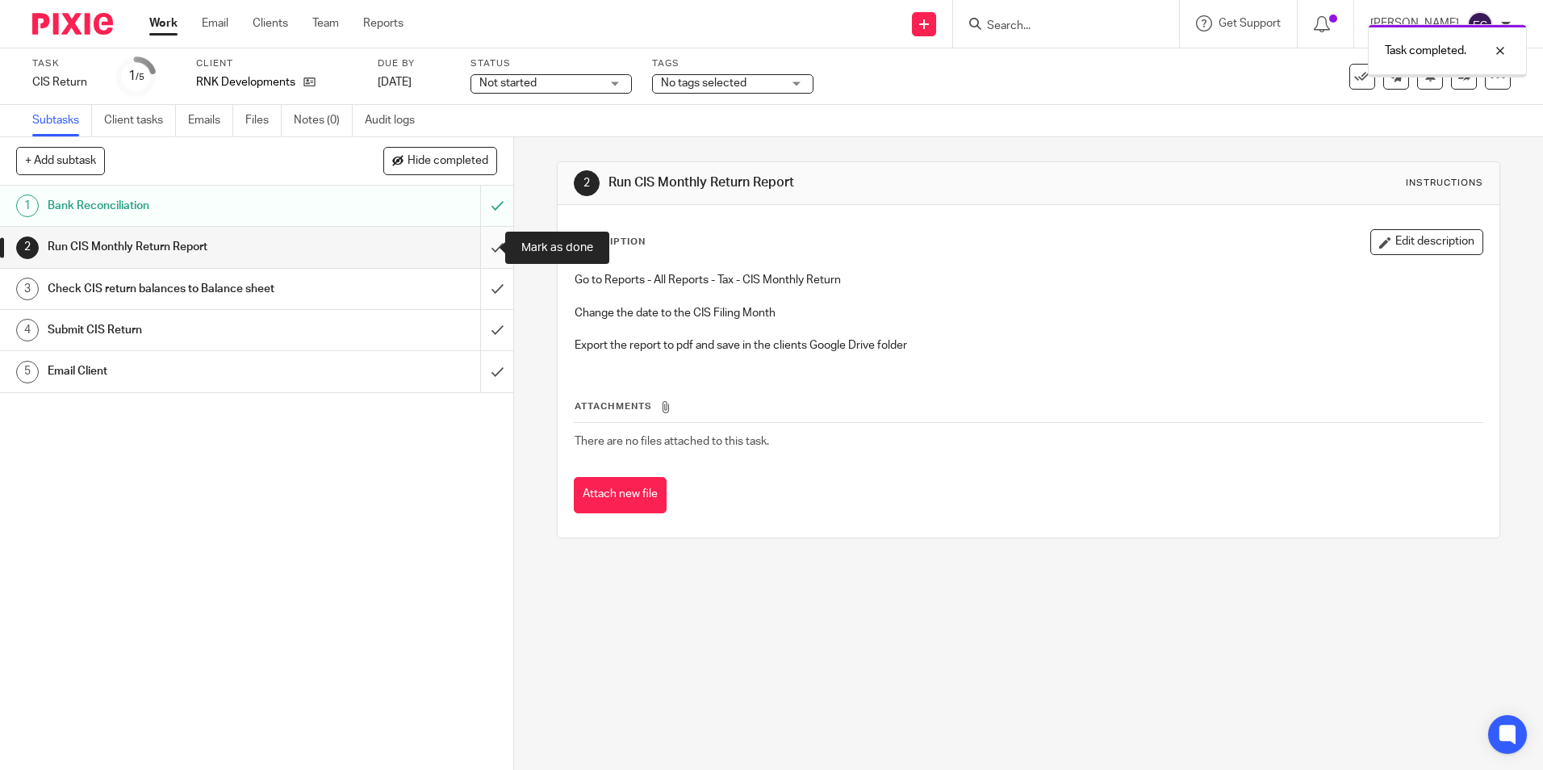
click at [478, 244] on input "submit" at bounding box center [256, 247] width 513 height 40
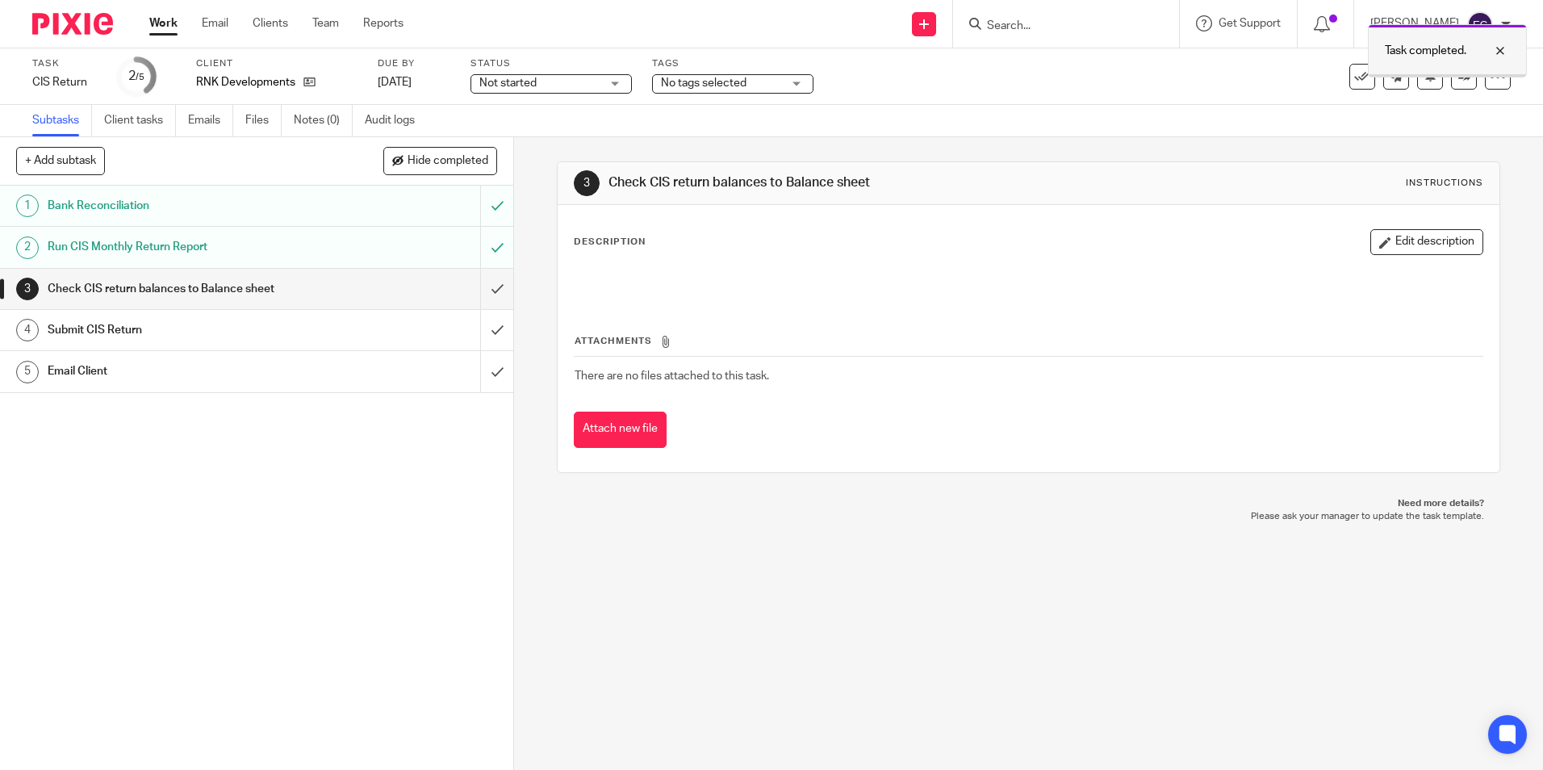
click at [1496, 52] on div at bounding box center [1488, 50] width 44 height 19
click at [777, 85] on span "No tags selected" at bounding box center [721, 83] width 121 height 17
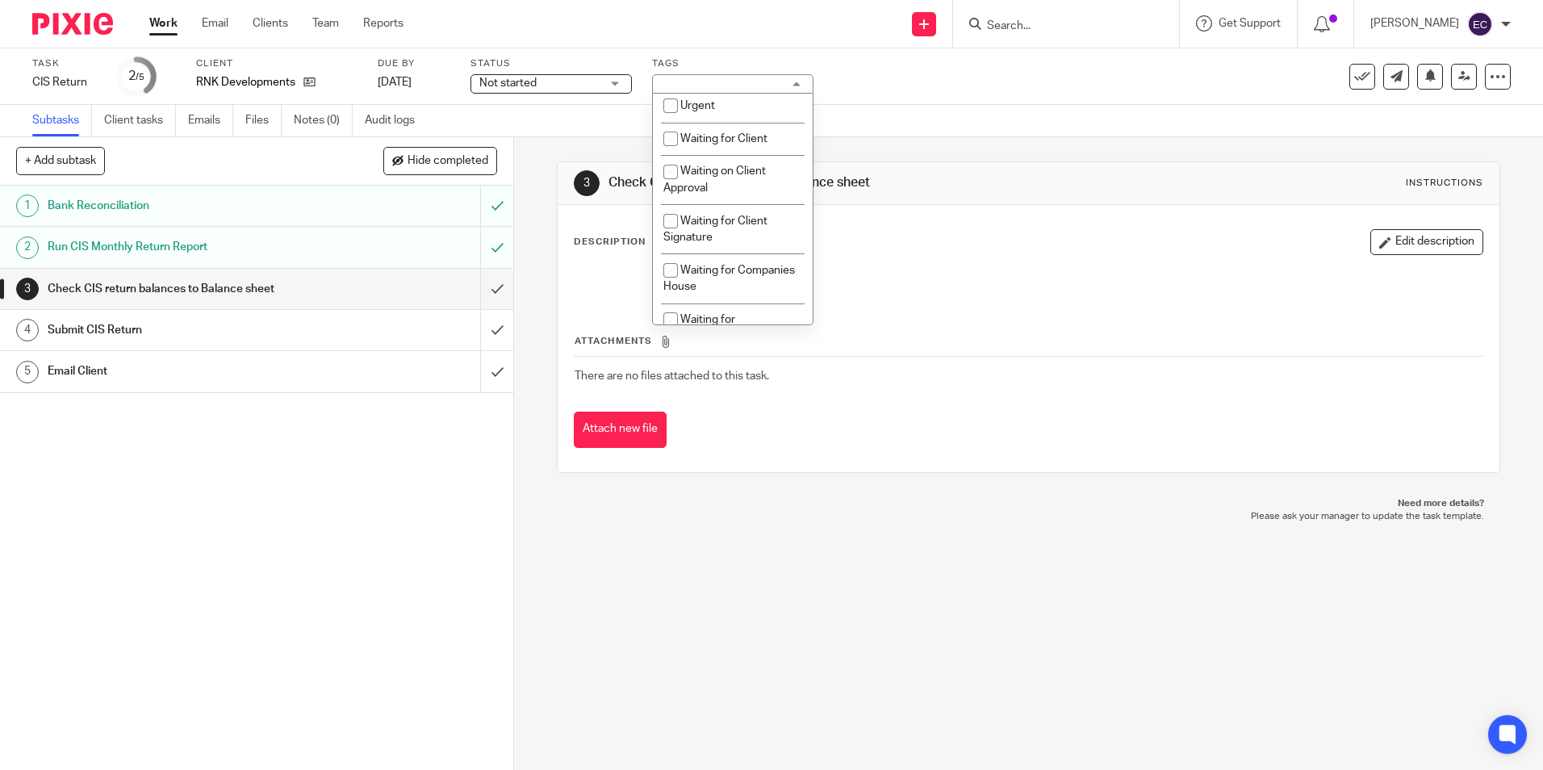
scroll to position [565, 0]
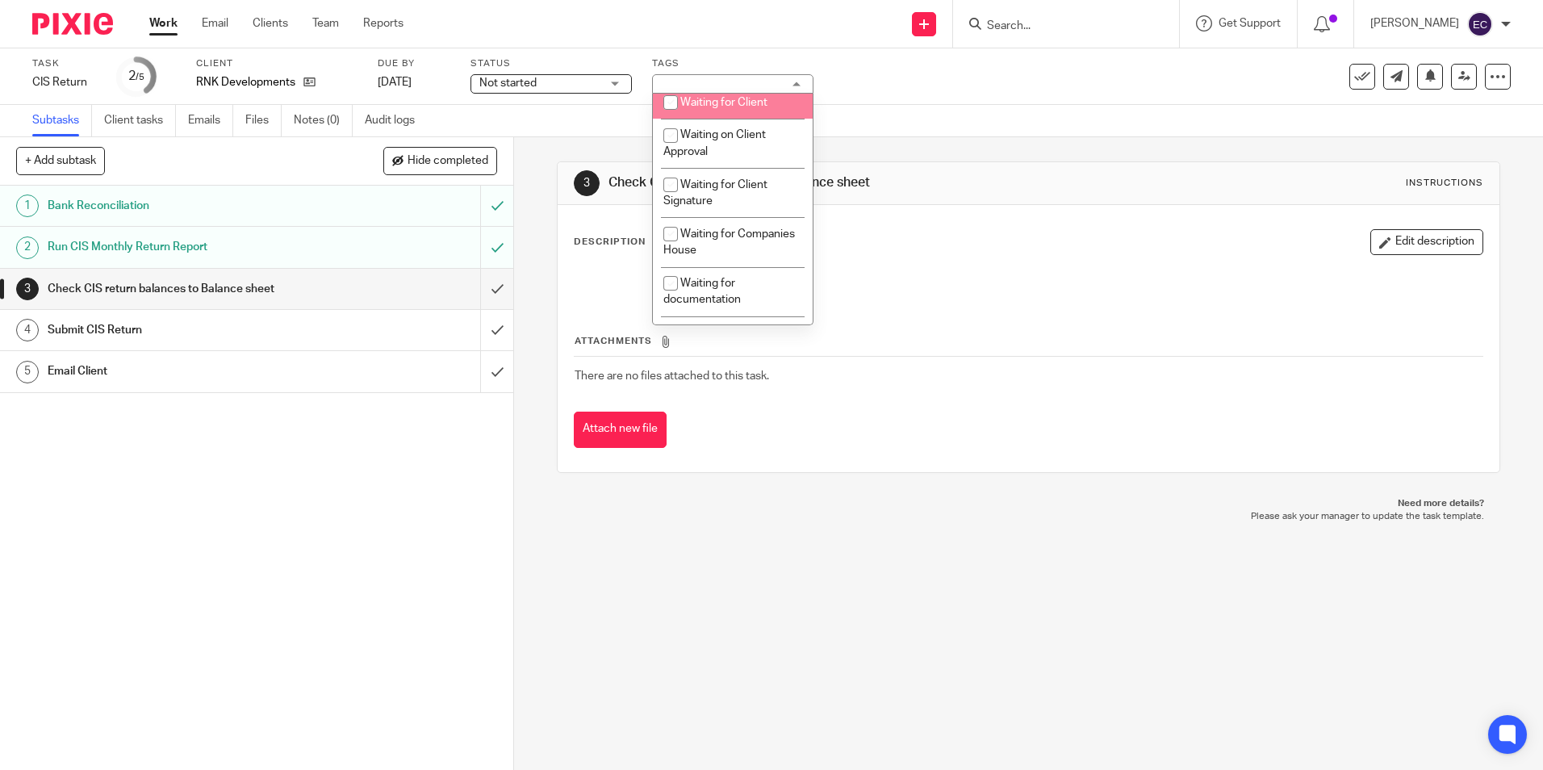
click at [744, 108] on li "Waiting for Client" at bounding box center [733, 102] width 160 height 33
checkbox input "true"
click at [924, 111] on div "Subtasks Client tasks Emails Files Notes (0) Audit logs" at bounding box center [771, 121] width 1543 height 32
